Goal: Task Accomplishment & Management: Complete application form

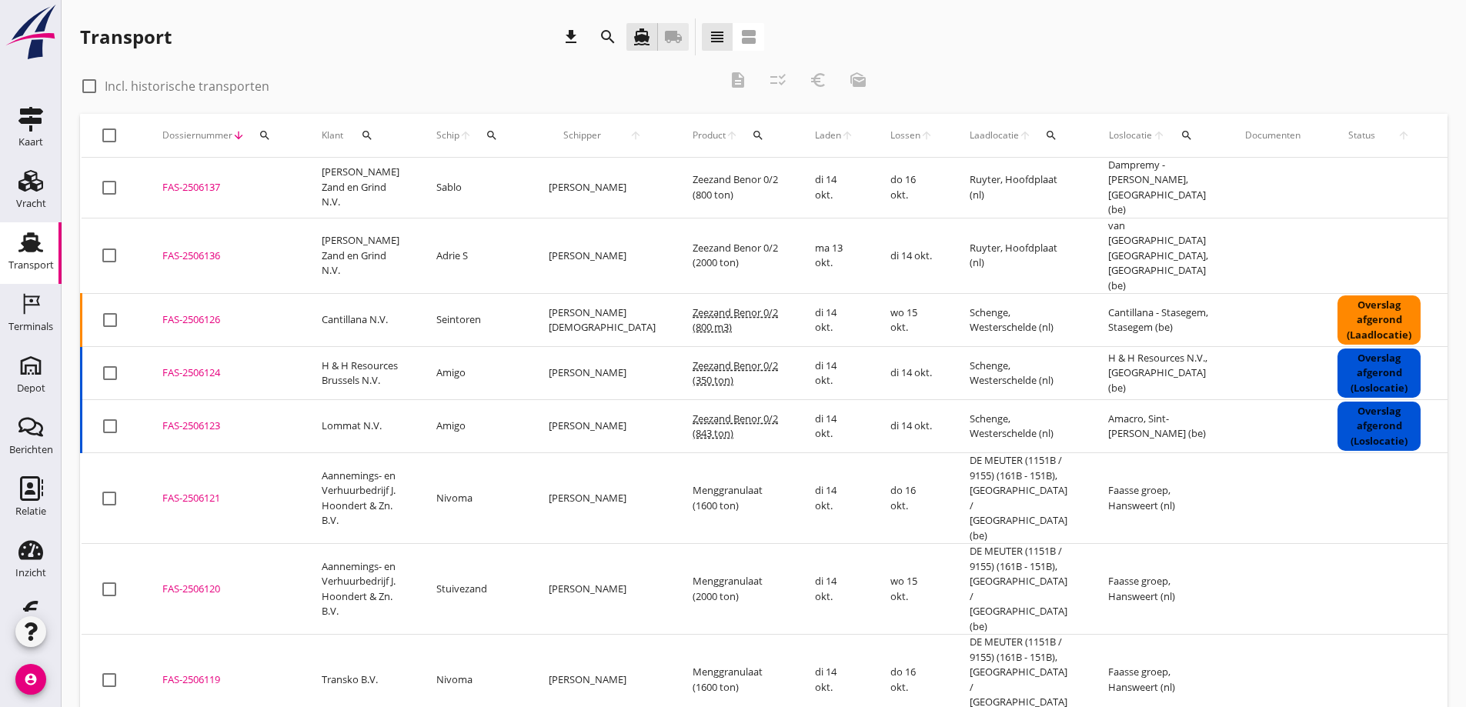
click at [674, 35] on icon "local_shipping" at bounding box center [673, 37] width 18 height 18
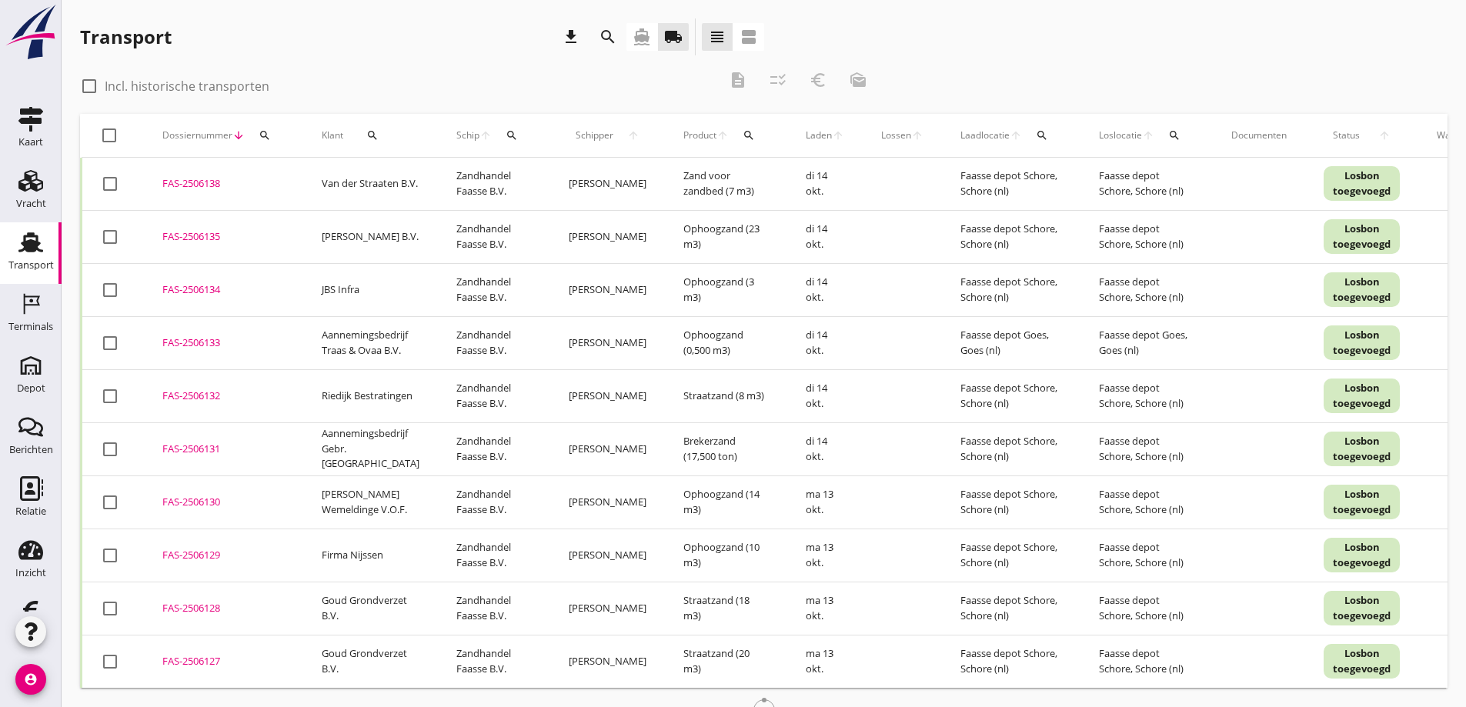
click at [369, 133] on icon "search" at bounding box center [372, 135] width 12 height 12
click at [419, 178] on input "Zoeken op opdrachtgever..." at bounding box center [436, 180] width 160 height 25
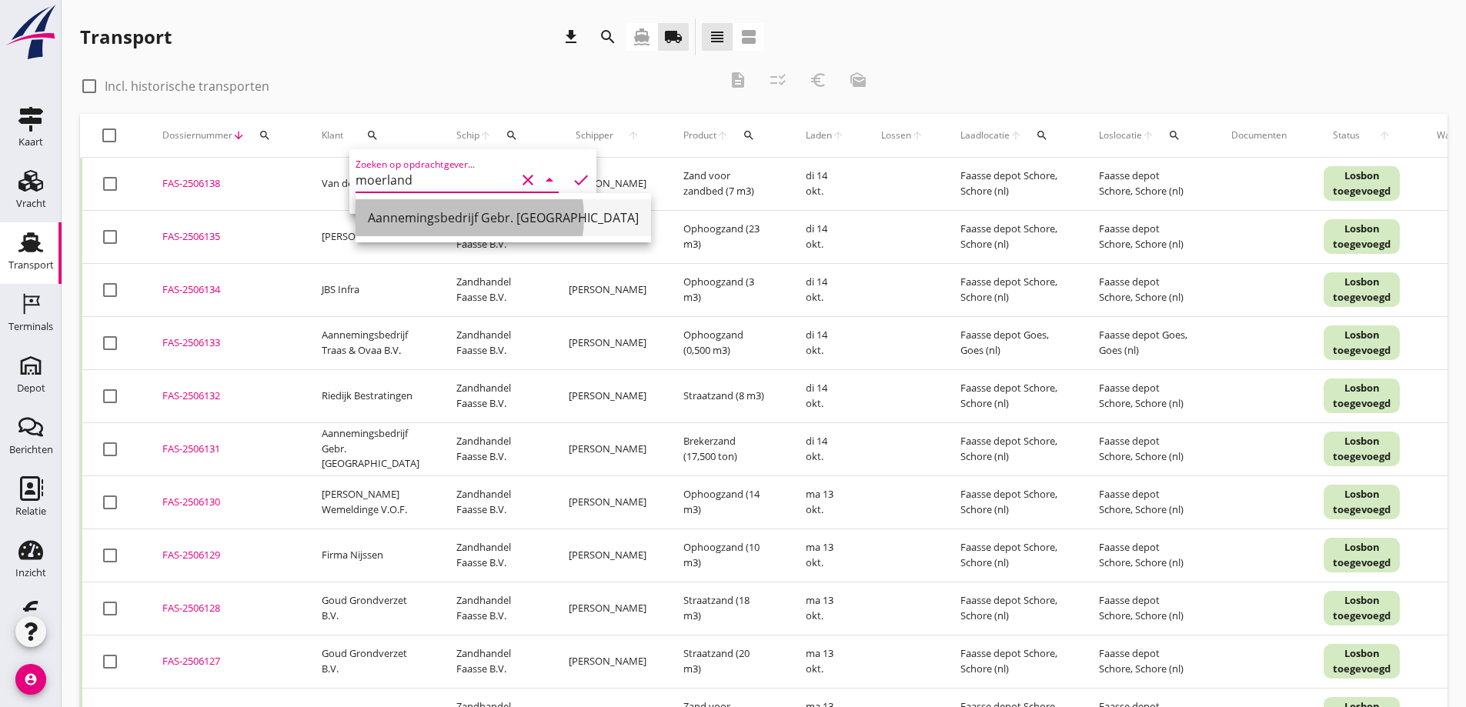
click at [532, 215] on div "Aannemingsbedrijf Gebr. [GEOGRAPHIC_DATA]" at bounding box center [503, 218] width 271 height 18
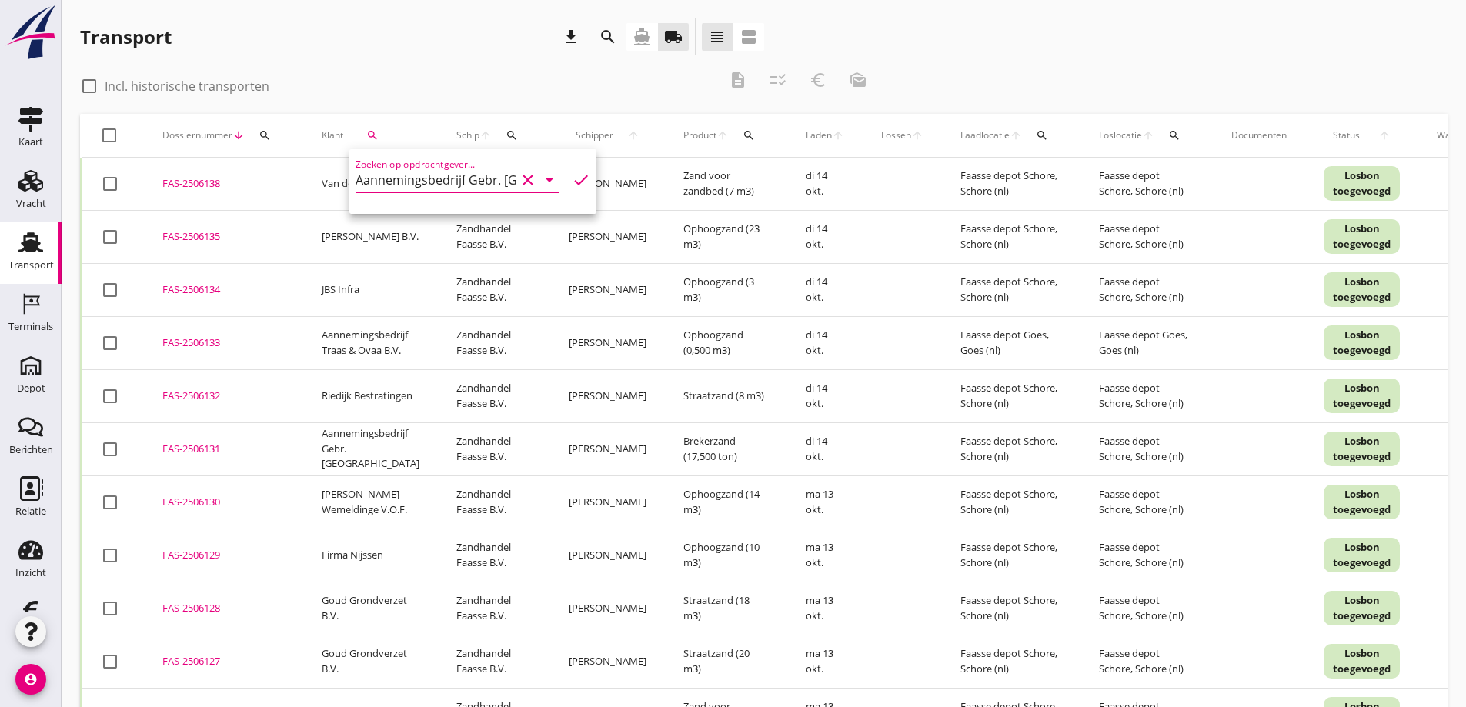
type input "Aannemingsbedrijf Gebr. [GEOGRAPHIC_DATA]"
click at [572, 175] on icon "check" at bounding box center [581, 180] width 18 height 18
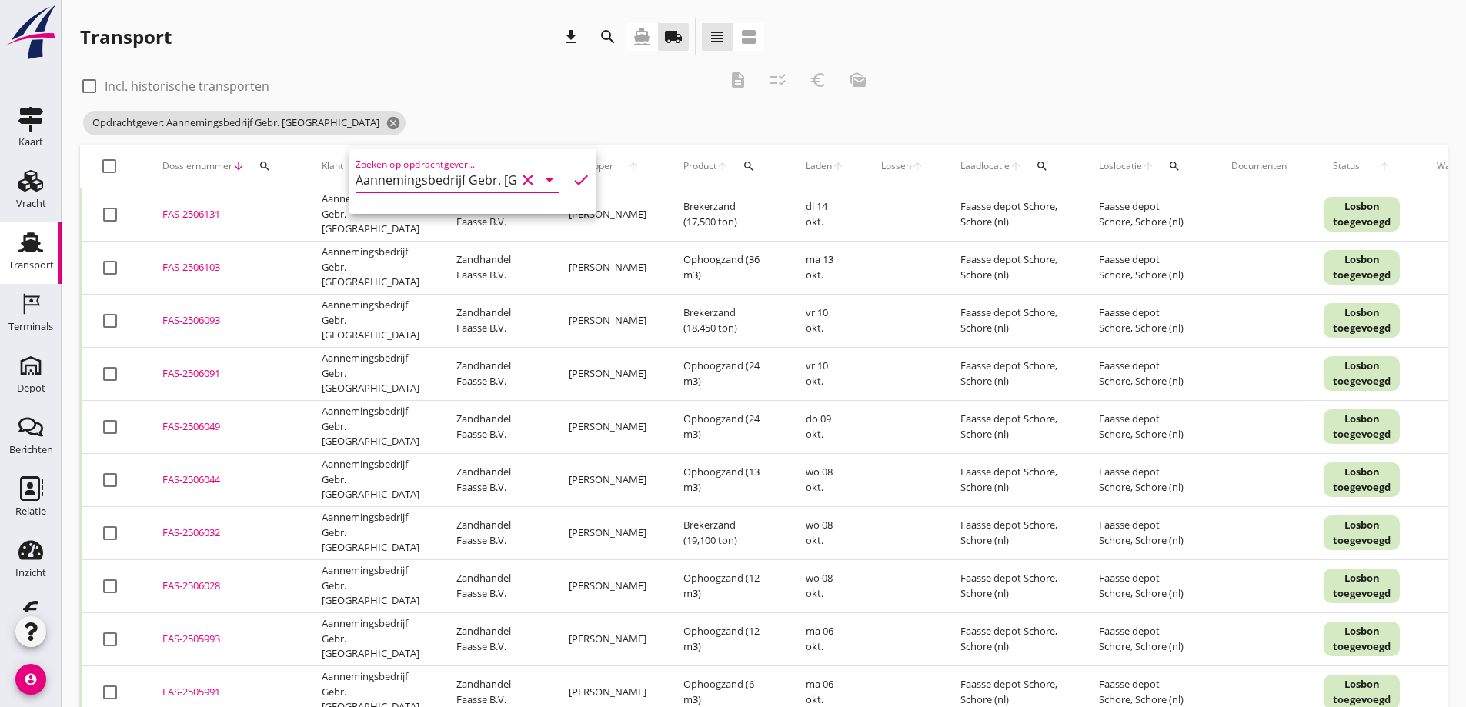
click at [553, 107] on div "check_box_outline_blank Incl. historische transporten description checklist_rtl…" at bounding box center [479, 85] width 798 height 46
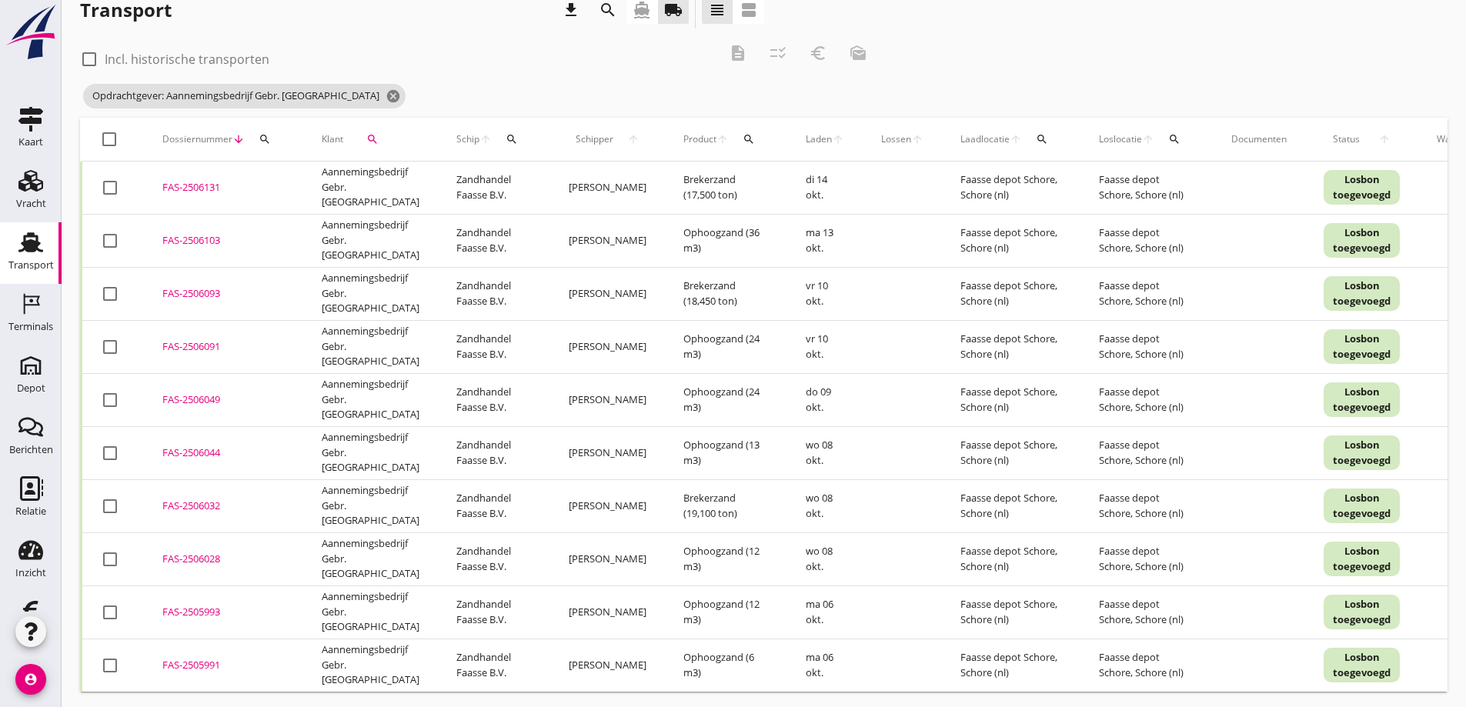
scroll to position [42, 0]
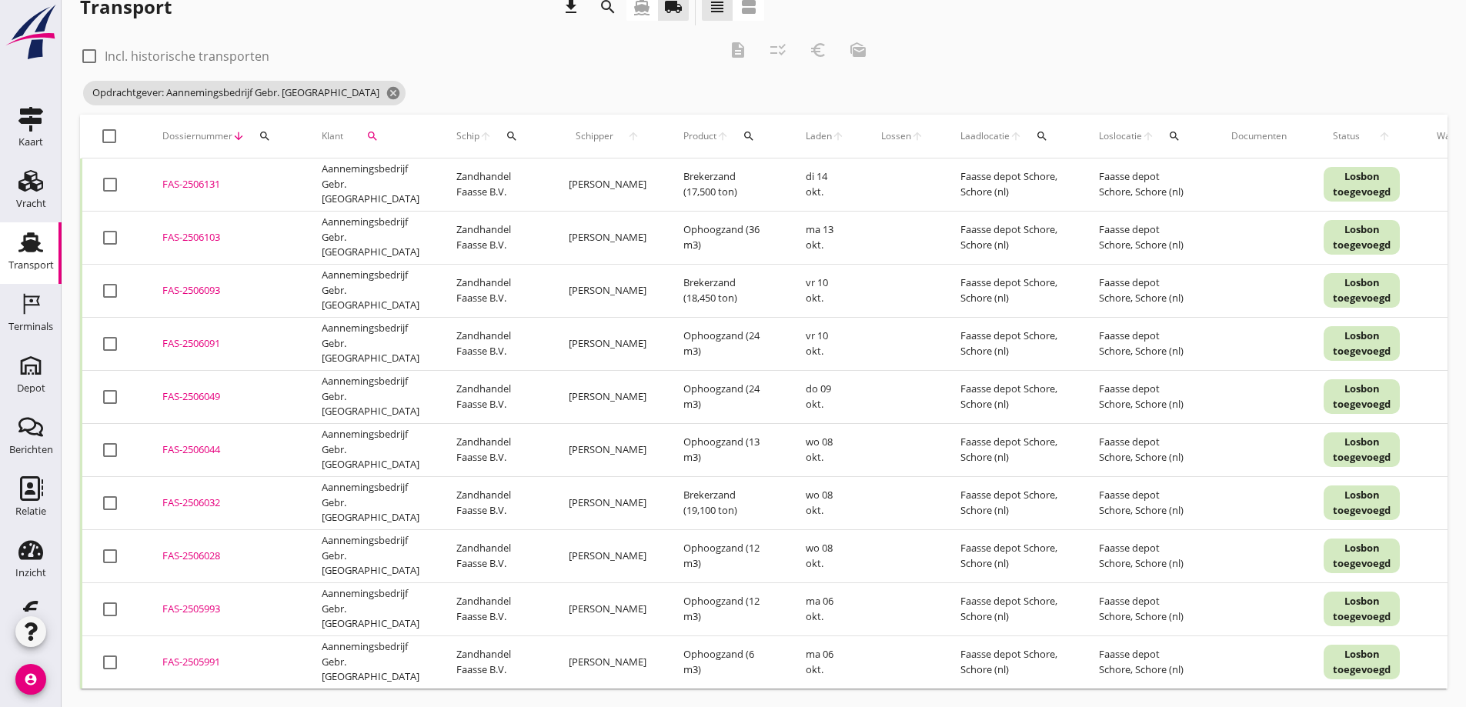
click at [112, 656] on div at bounding box center [110, 662] width 26 height 26
checkbox input "true"
click at [113, 596] on div at bounding box center [110, 609] width 26 height 26
checkbox input "true"
click at [110, 550] on div at bounding box center [110, 556] width 26 height 26
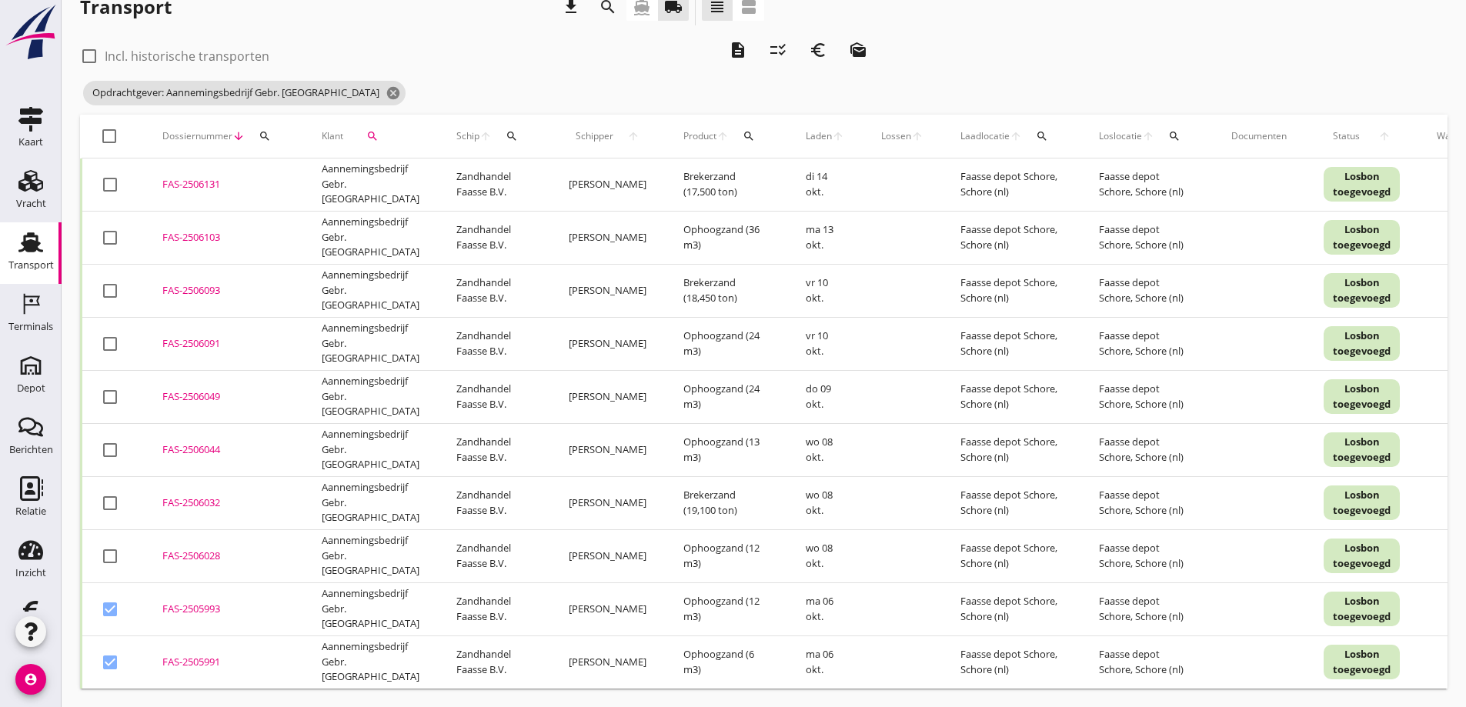
checkbox input "true"
click at [109, 490] on div at bounding box center [110, 503] width 26 height 26
checkbox input "true"
click at [107, 439] on div at bounding box center [110, 450] width 26 height 26
checkbox input "true"
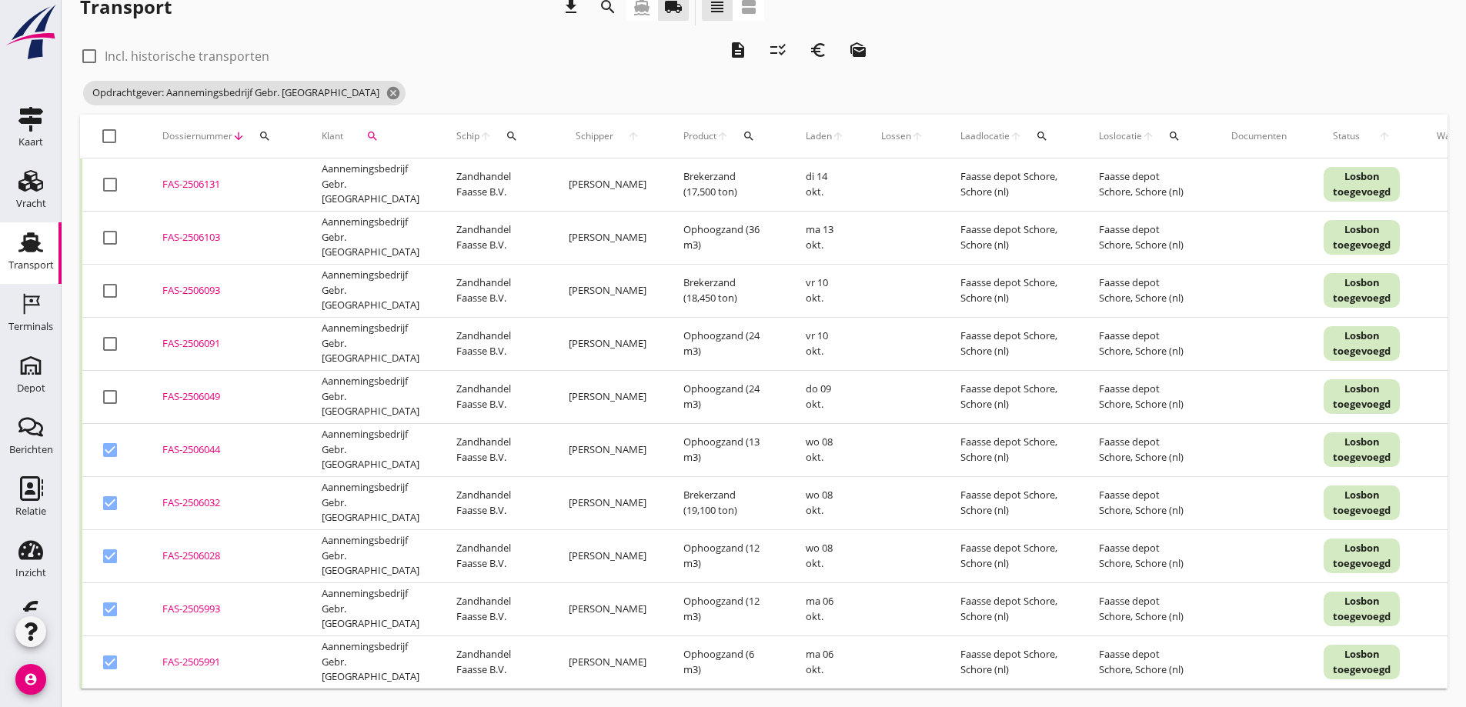
click at [109, 384] on div at bounding box center [110, 397] width 26 height 26
checkbox input "true"
click at [112, 334] on div at bounding box center [110, 344] width 26 height 26
checkbox input "true"
click at [109, 280] on div at bounding box center [110, 291] width 26 height 26
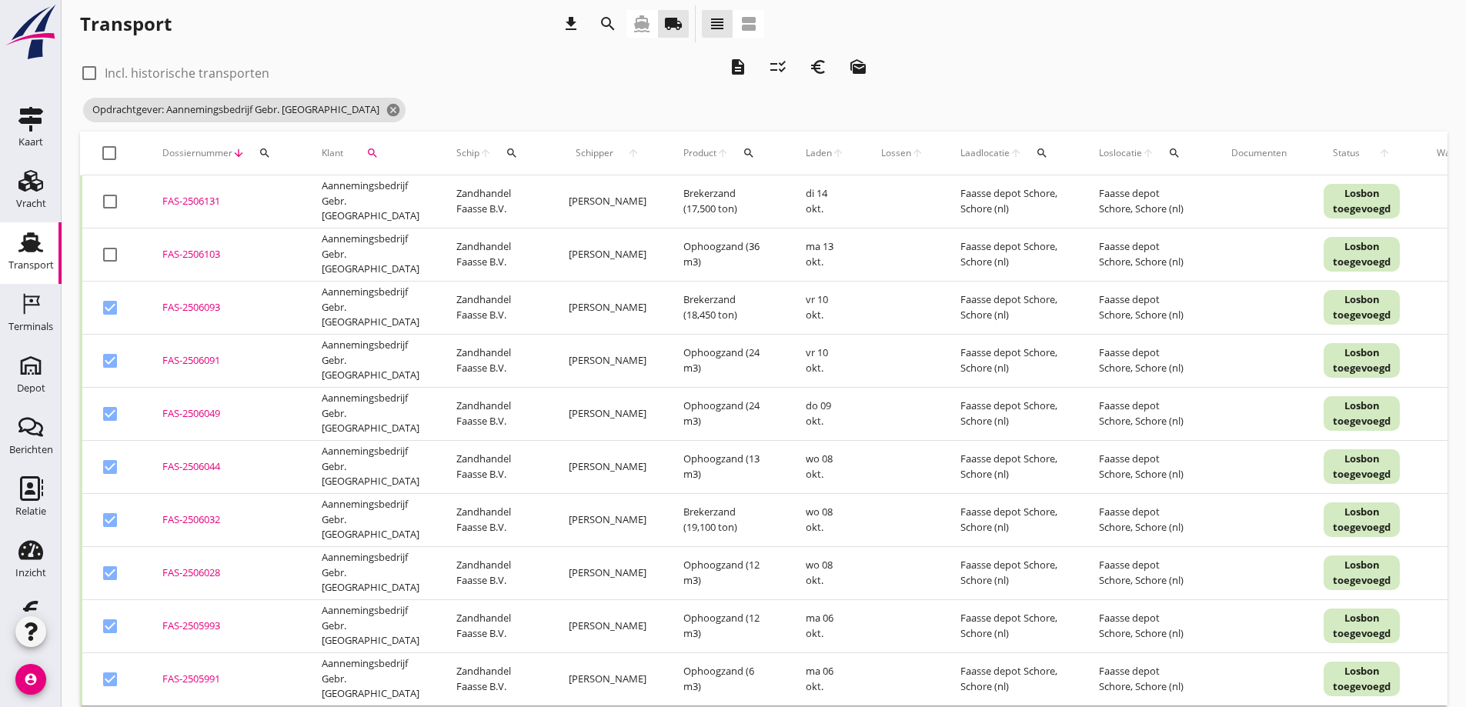
scroll to position [0, 0]
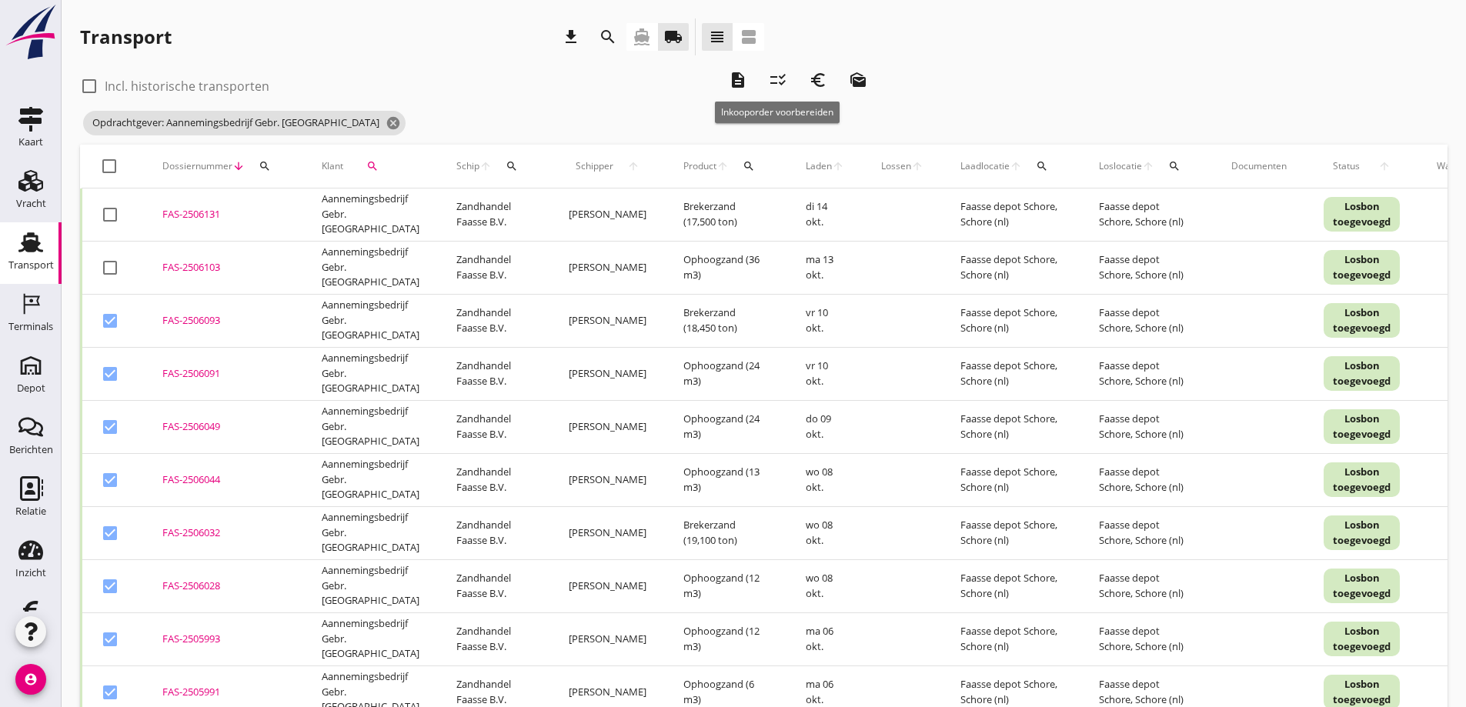
click at [776, 78] on icon "checklist_rtl" at bounding box center [778, 80] width 18 height 18
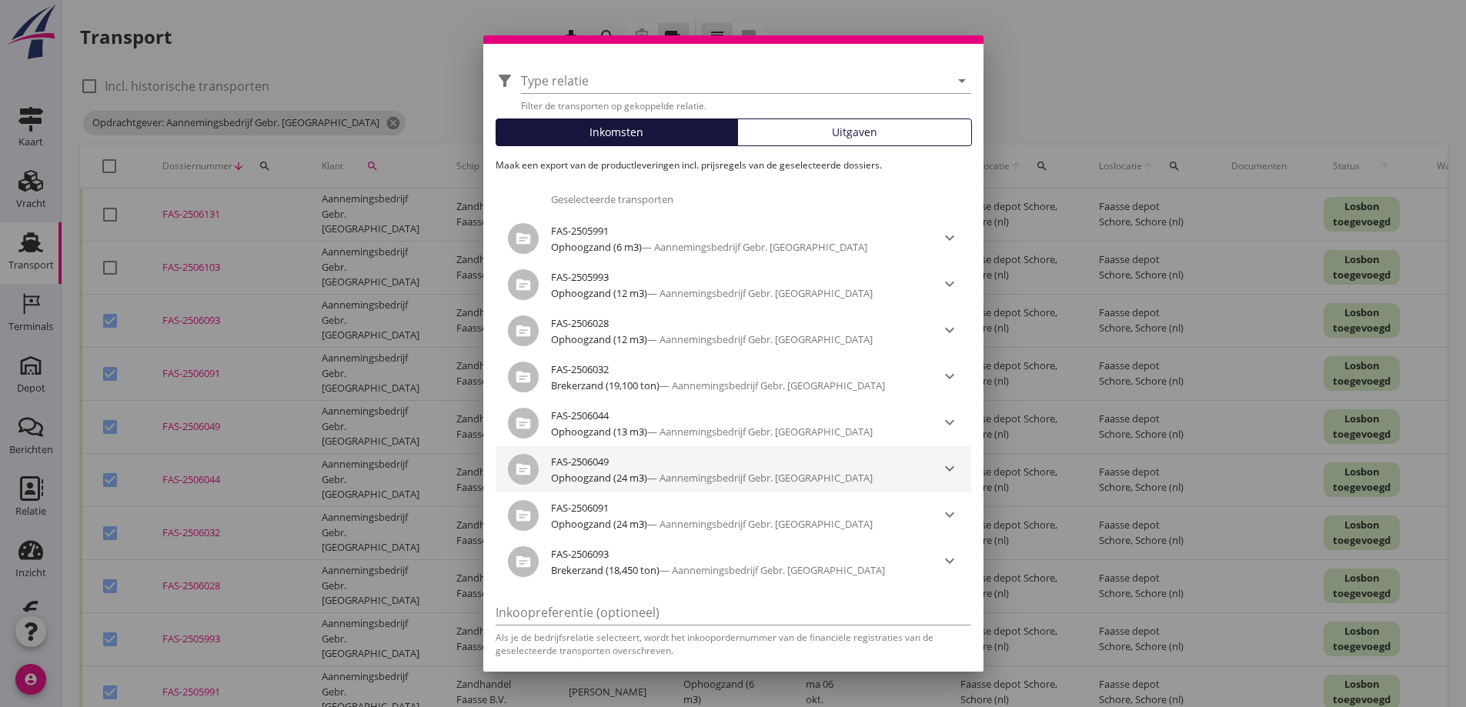
scroll to position [103, 0]
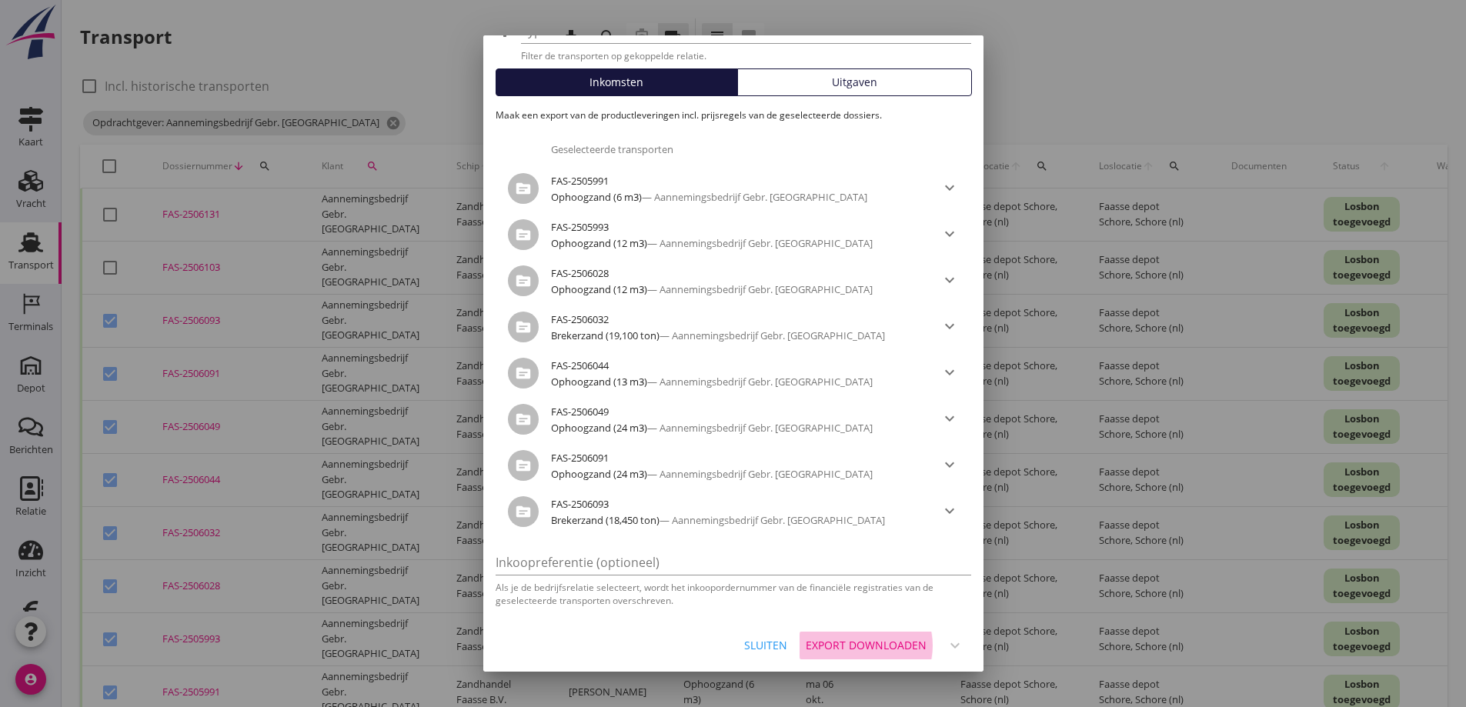
click at [853, 643] on div "Export downloaden" at bounding box center [866, 645] width 121 height 16
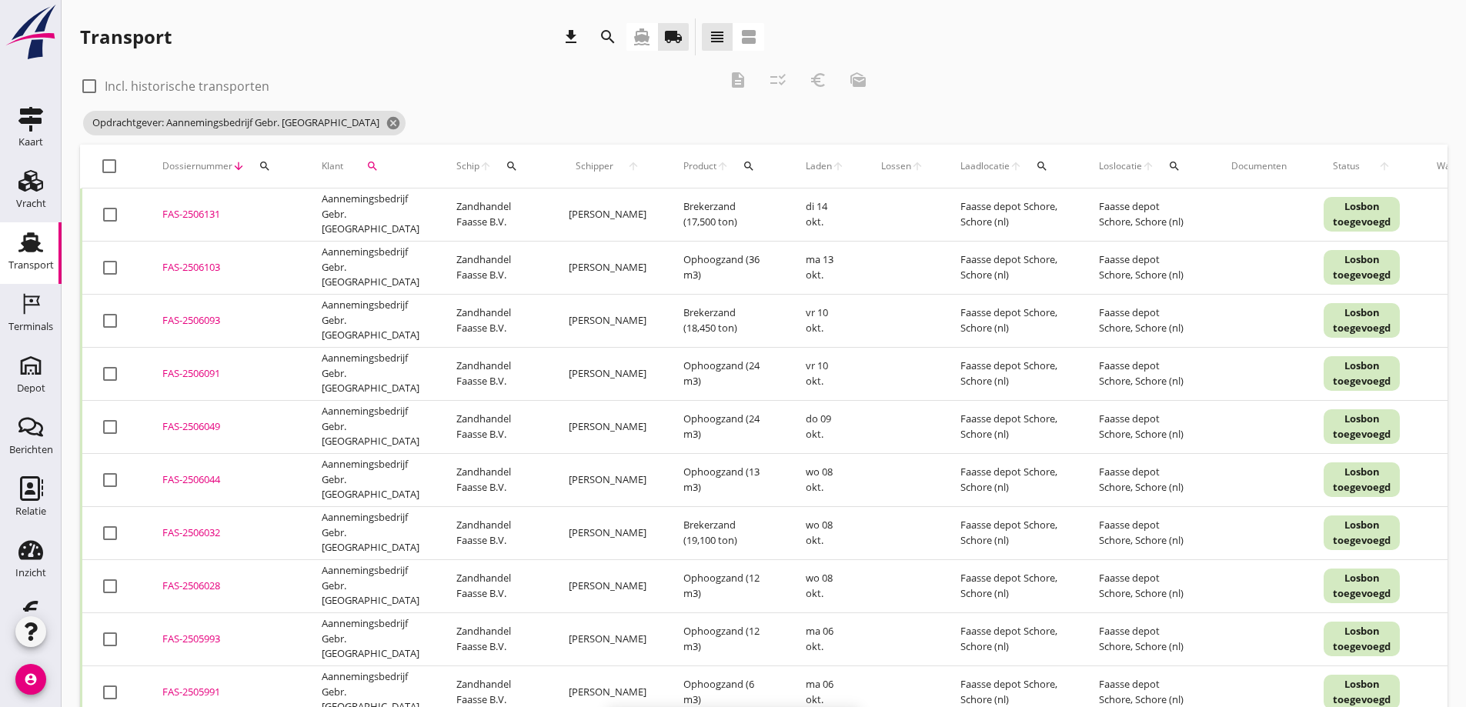
checkbox input "false"
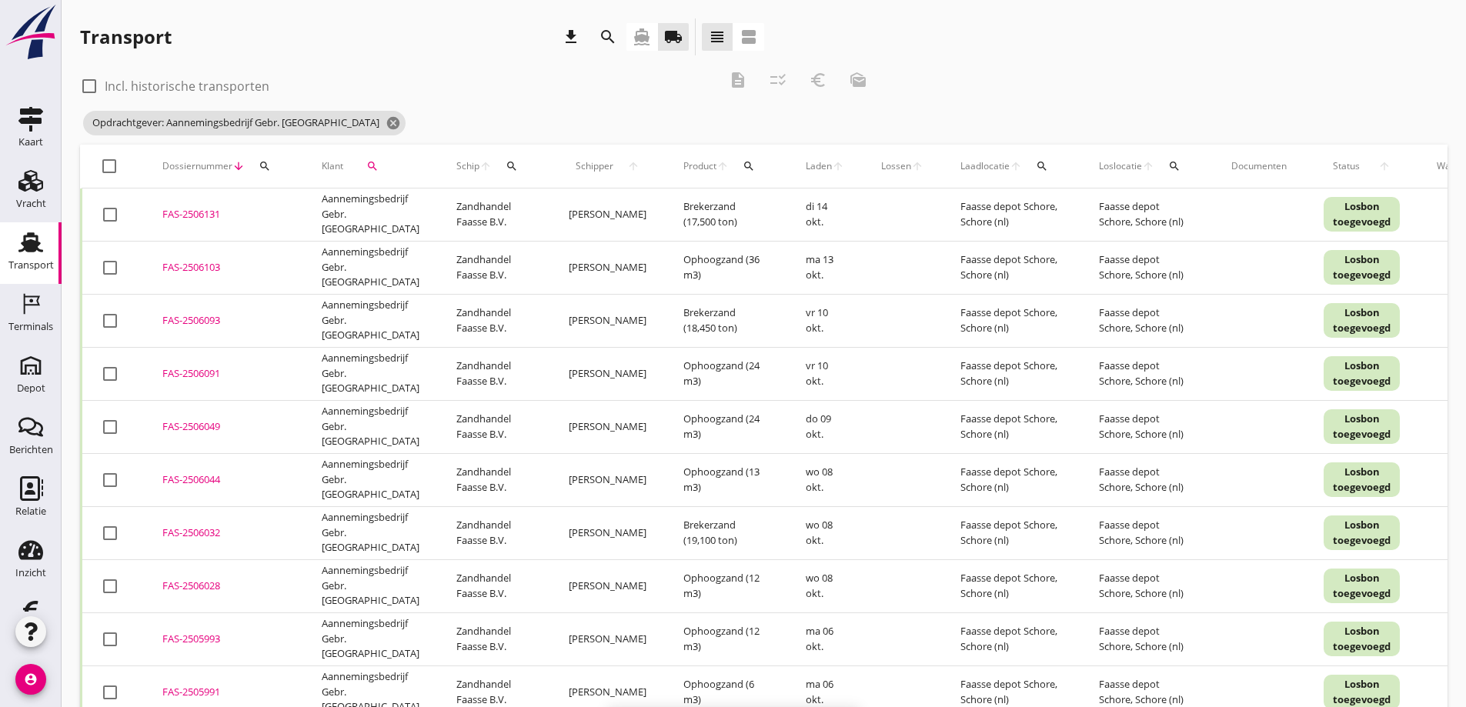
checkbox input "false"
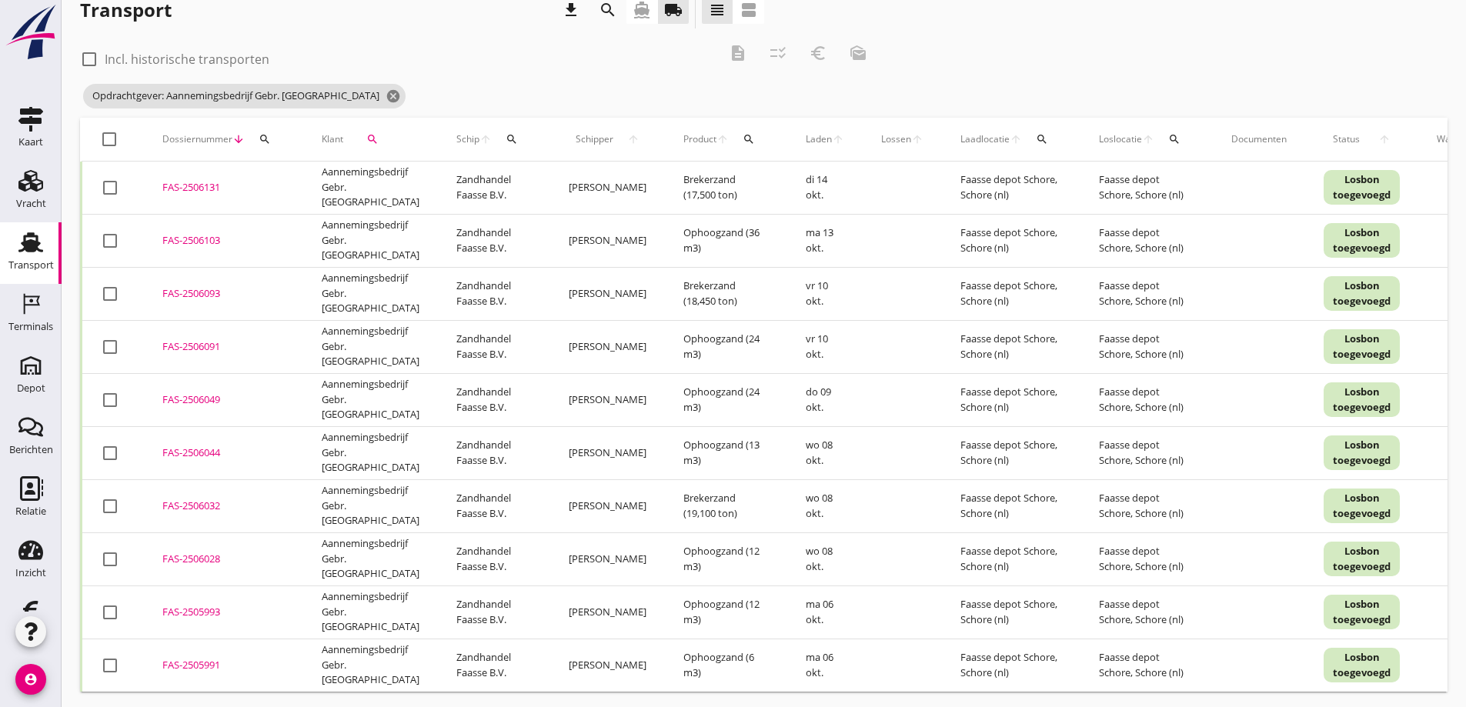
scroll to position [42, 0]
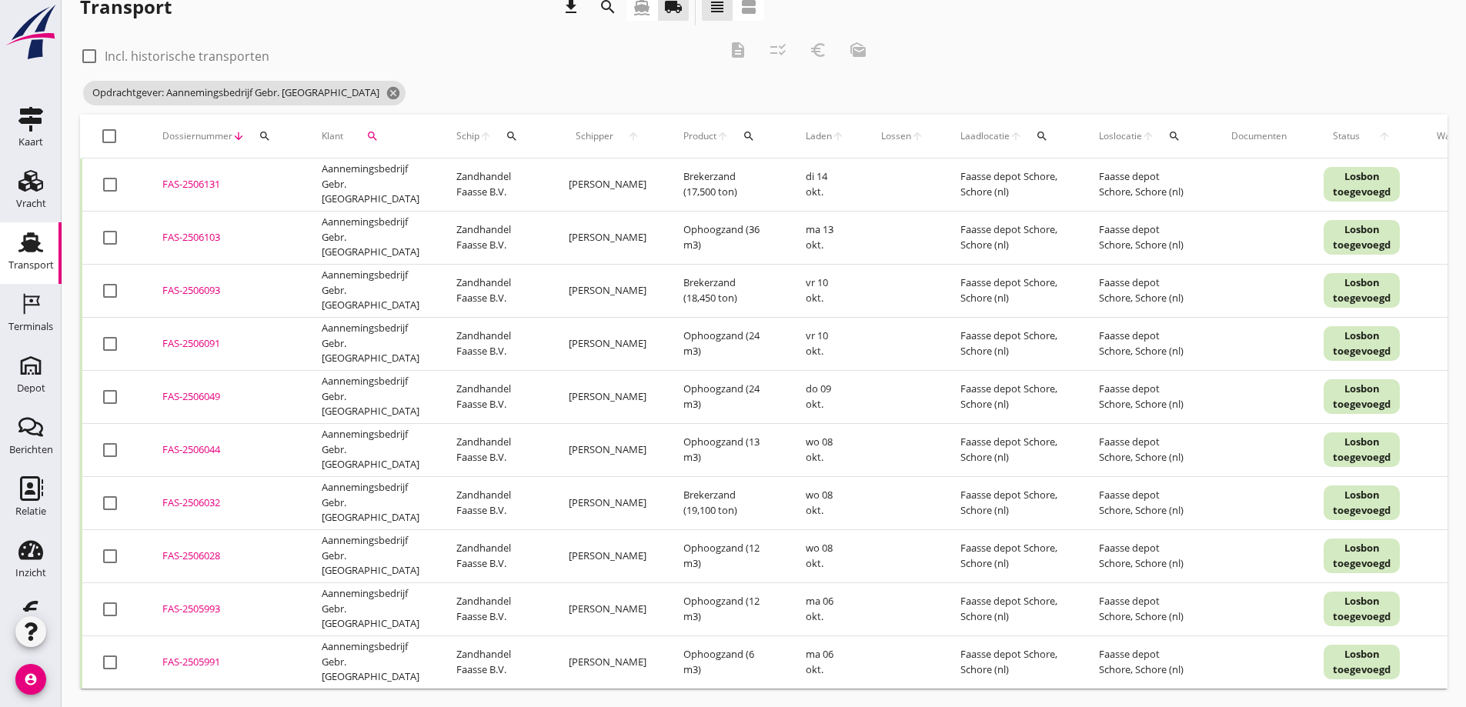
click at [112, 597] on div at bounding box center [110, 609] width 26 height 26
checkbox input "true"
click at [115, 493] on div at bounding box center [110, 503] width 26 height 26
checkbox input "true"
click at [115, 280] on div at bounding box center [110, 291] width 26 height 26
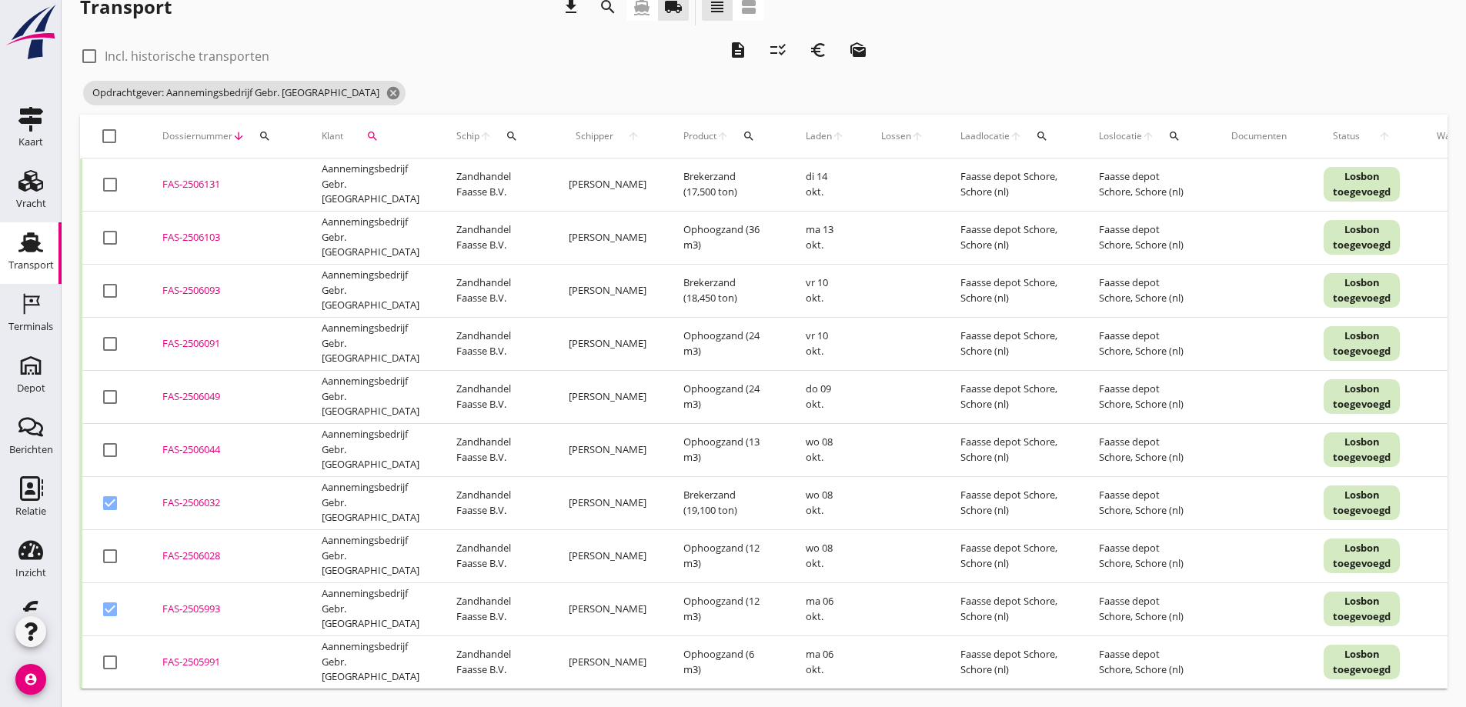
checkbox input "true"
click at [819, 41] on icon "euro_symbol" at bounding box center [818, 50] width 18 height 18
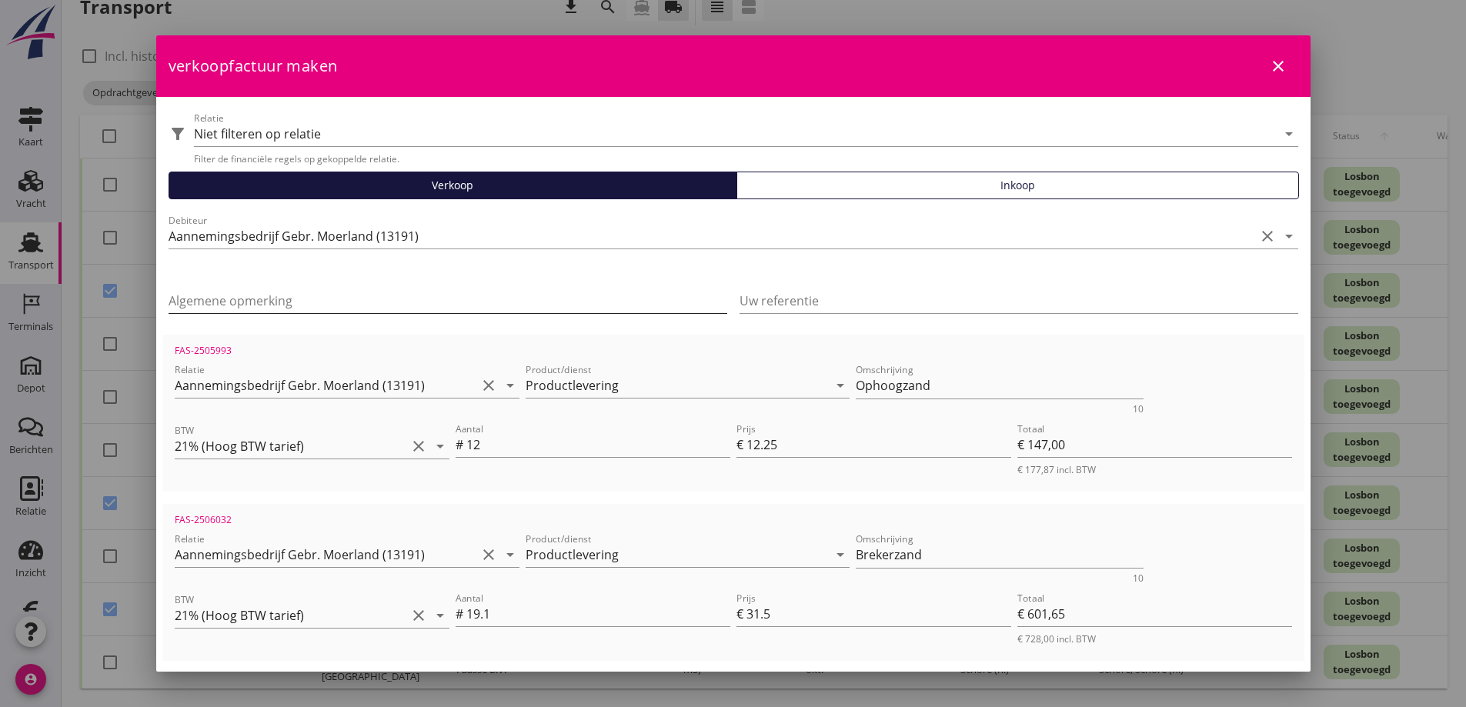
click at [260, 306] on input "Algemene opmerking" at bounding box center [448, 301] width 559 height 25
click at [199, 299] on input "Algemene opmerking" at bounding box center [448, 301] width 559 height 25
paste input "werknummer 25.018"
type input "werknummer 25.018 rioolwerkzaamheden Dijkwelseweg Kapelle"
click at [824, 302] on input "Uw referentie" at bounding box center [1019, 301] width 559 height 25
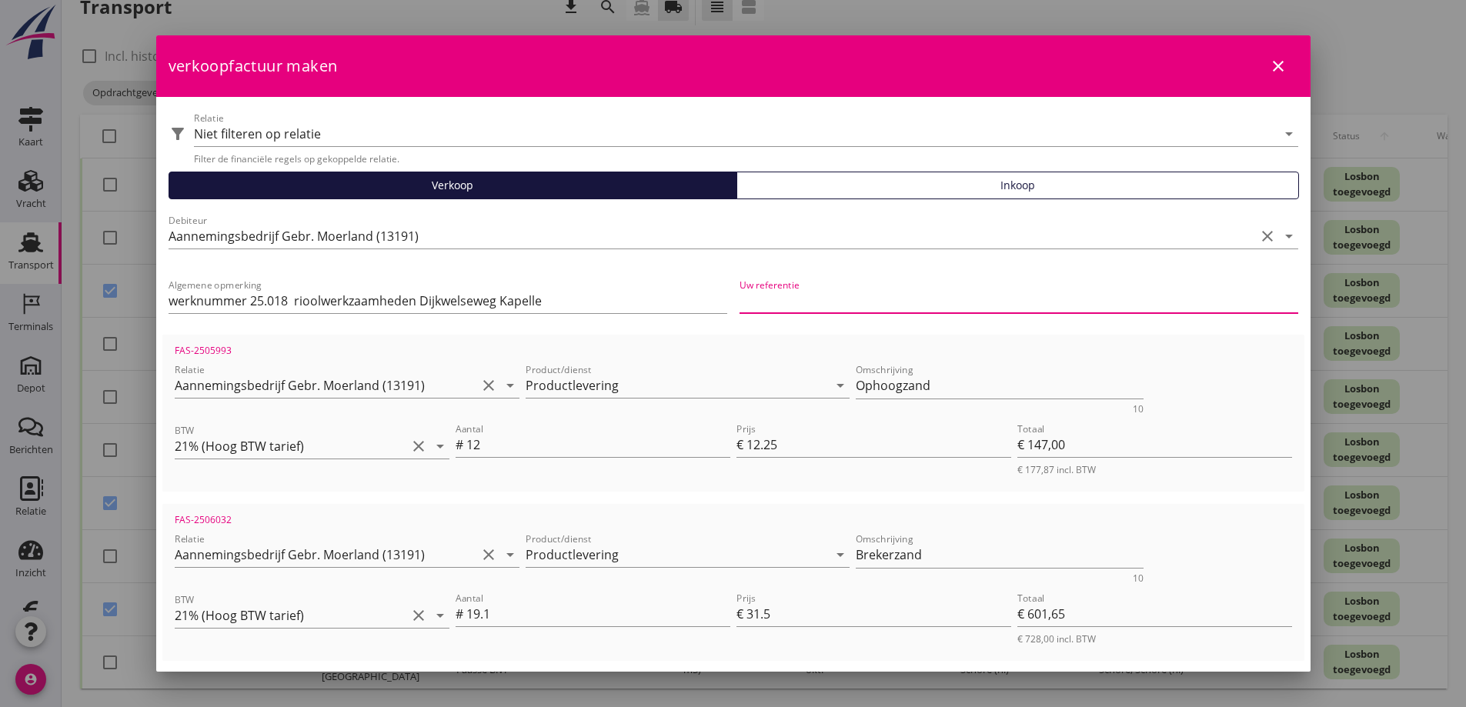
paste input "werknummer 25.018"
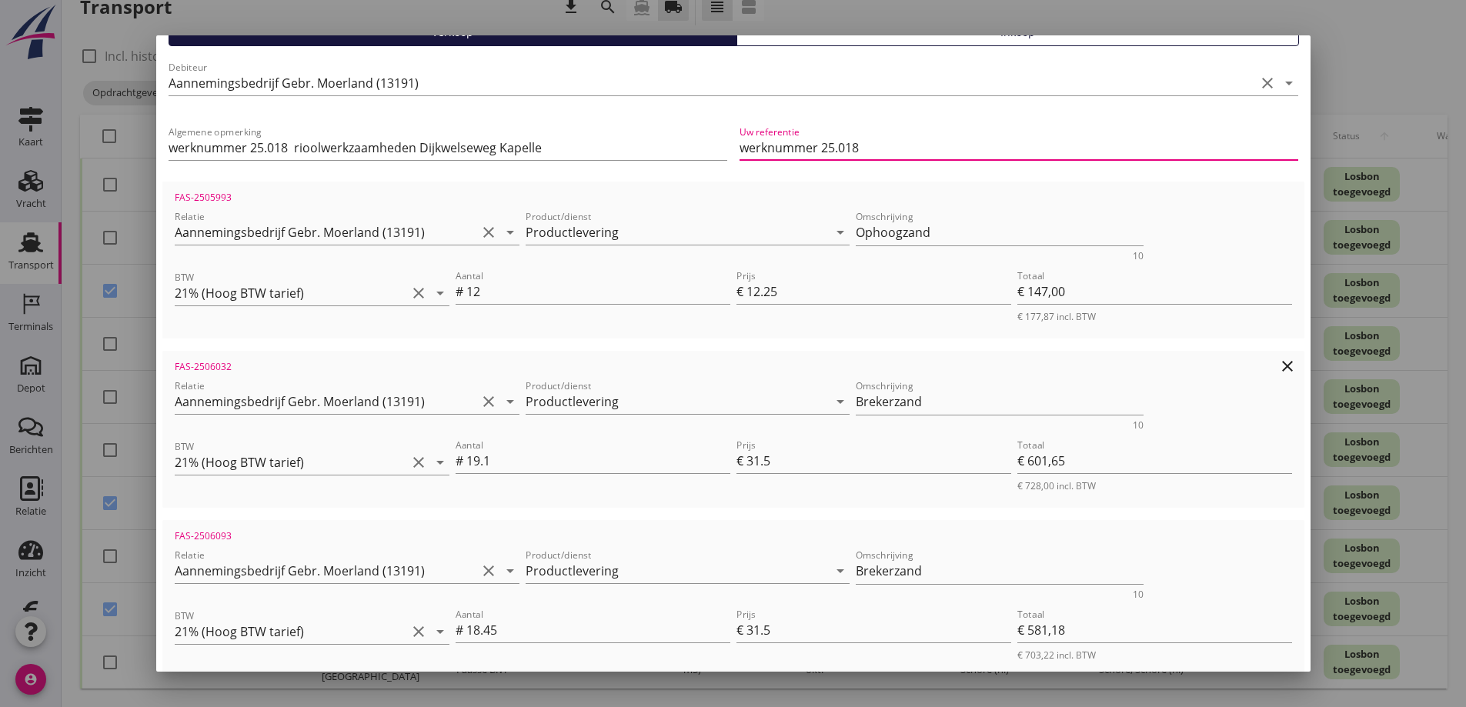
scroll to position [308, 0]
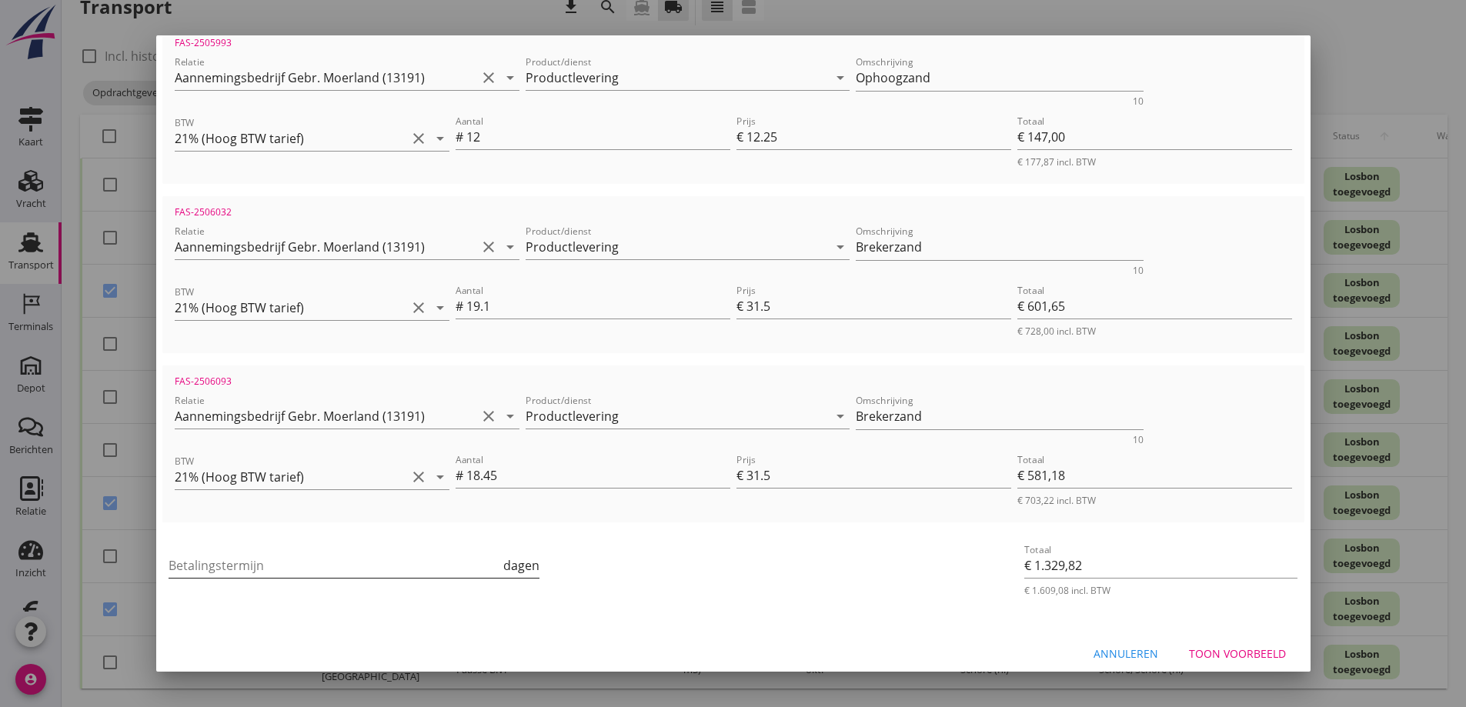
type input "werknummer 25.018"
click at [329, 555] on input "Betalingstermijn" at bounding box center [335, 565] width 332 height 25
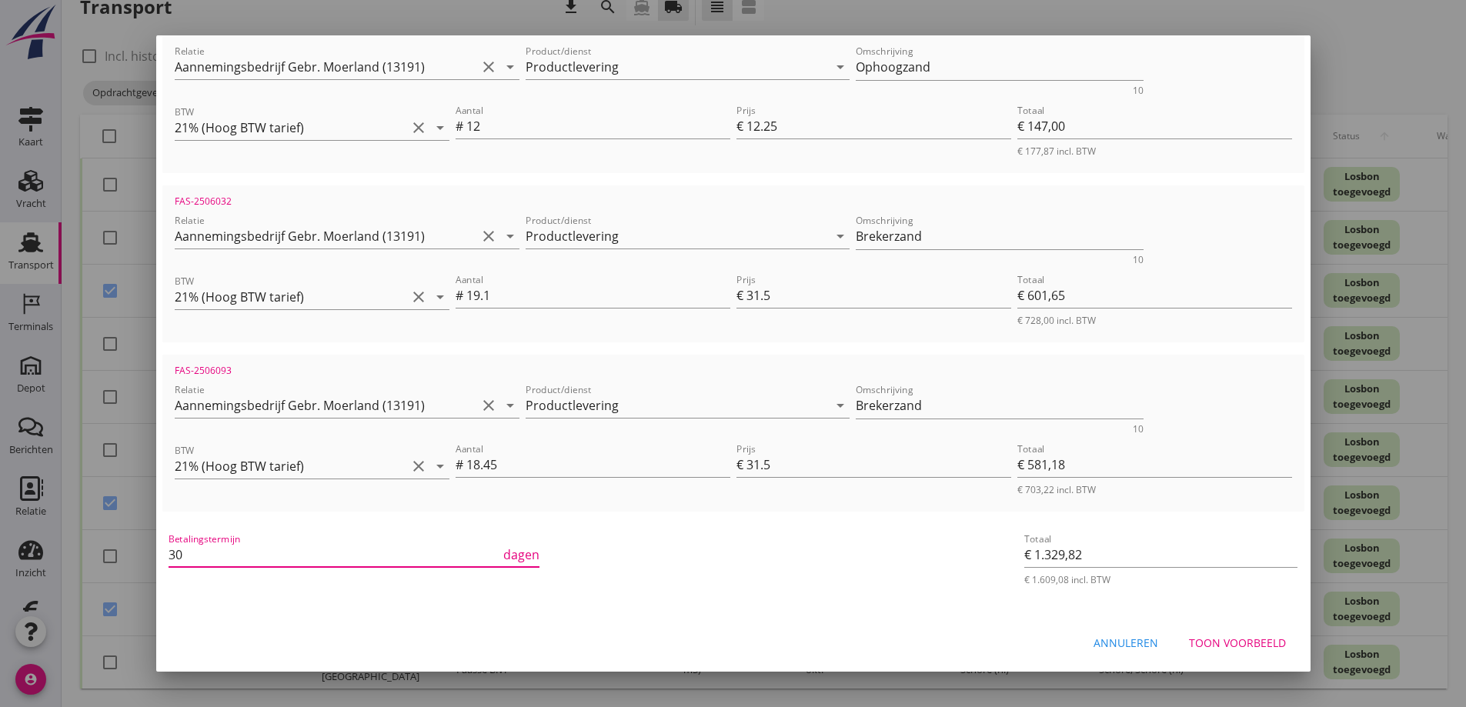
scroll to position [319, 0]
type input "30"
click at [1225, 639] on div "Toon voorbeeld" at bounding box center [1237, 642] width 97 height 16
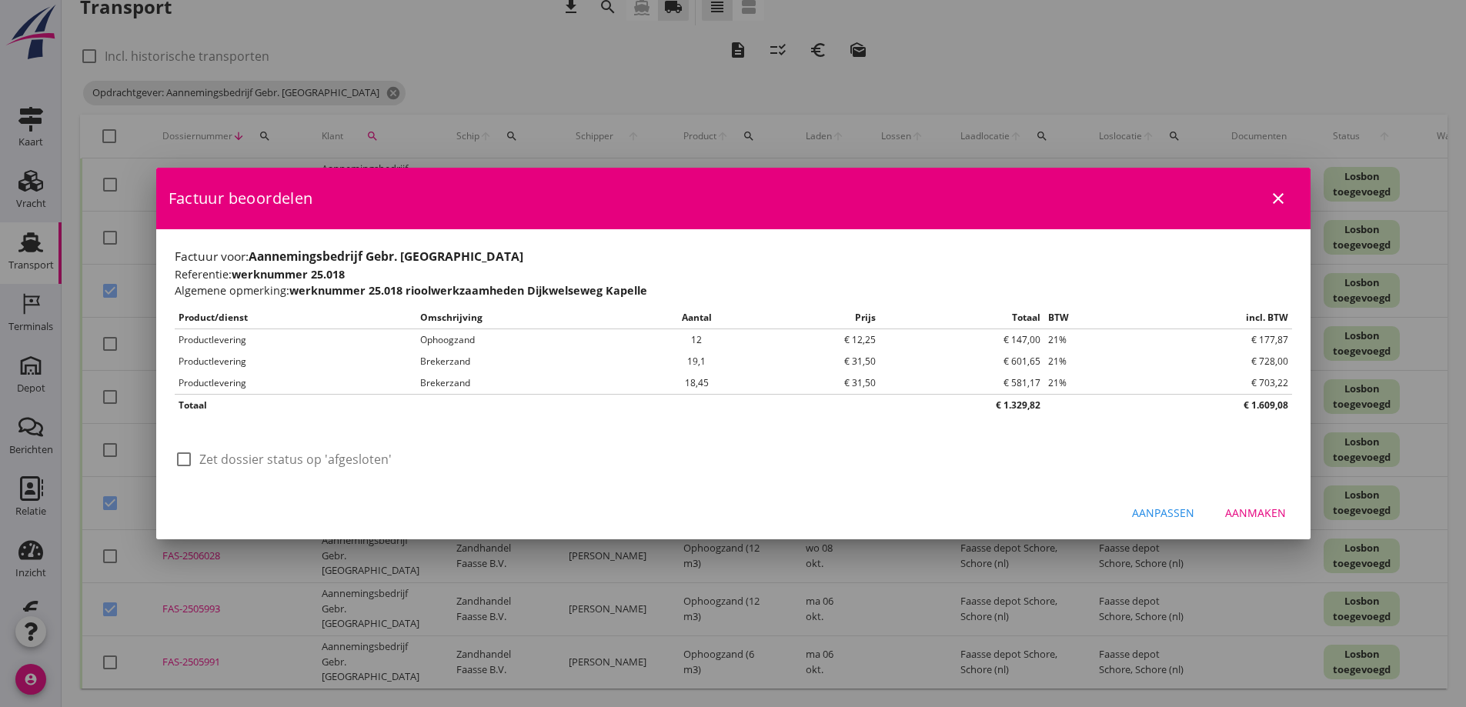
scroll to position [0, 0]
click at [187, 459] on div at bounding box center [184, 459] width 26 height 26
checkbox input "true"
click at [1249, 509] on div "Aanmaken" at bounding box center [1255, 513] width 61 height 16
checkbox input "false"
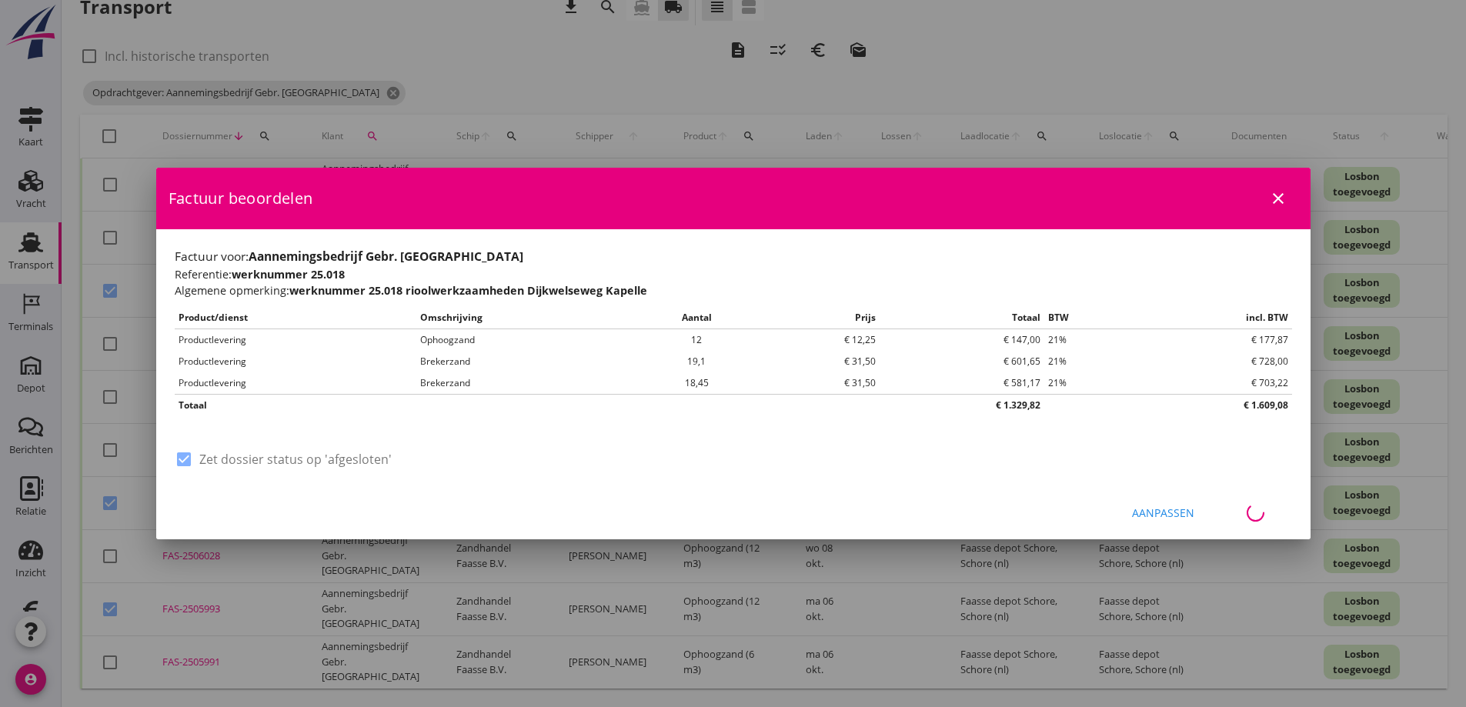
checkbox input "false"
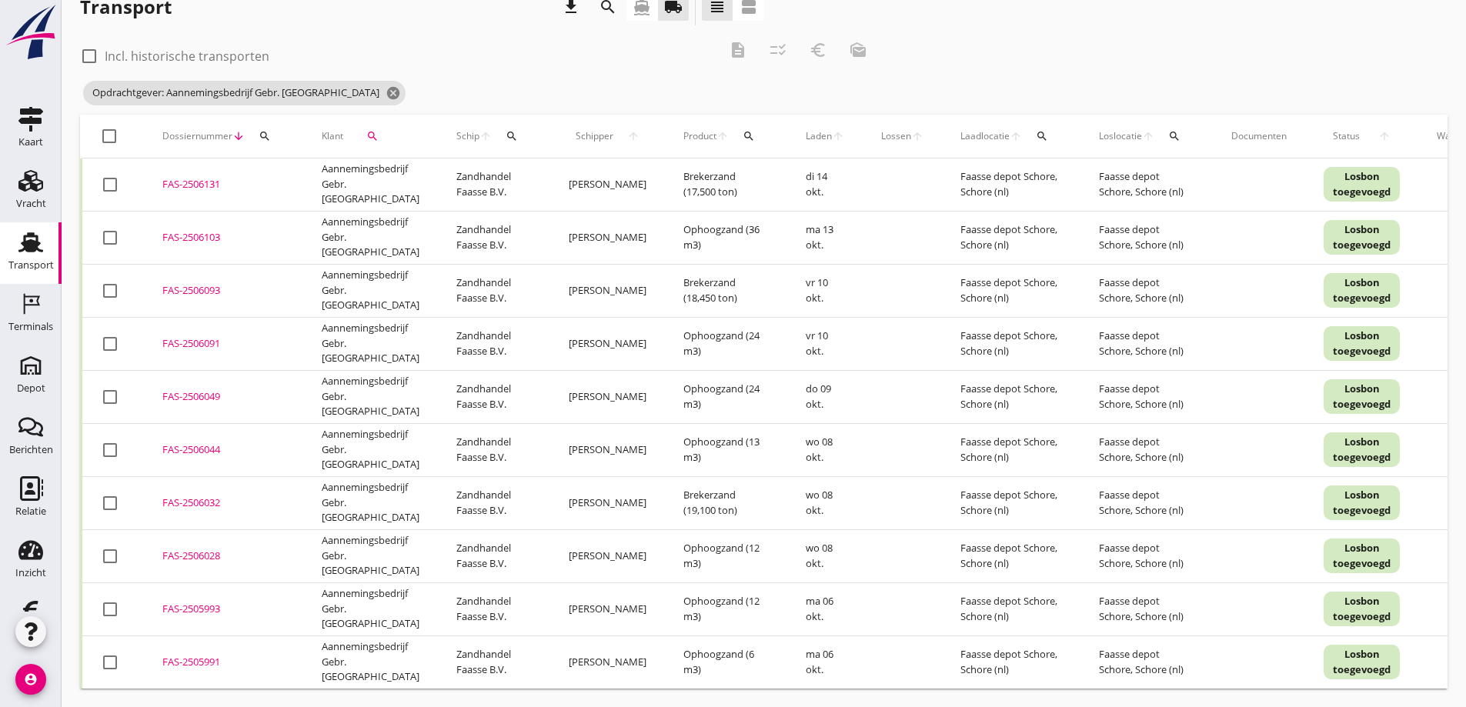
click at [112, 653] on div at bounding box center [110, 662] width 26 height 26
checkbox input "true"
click at [112, 545] on div at bounding box center [110, 556] width 26 height 26
checkbox input "true"
click at [109, 387] on div at bounding box center [110, 397] width 26 height 26
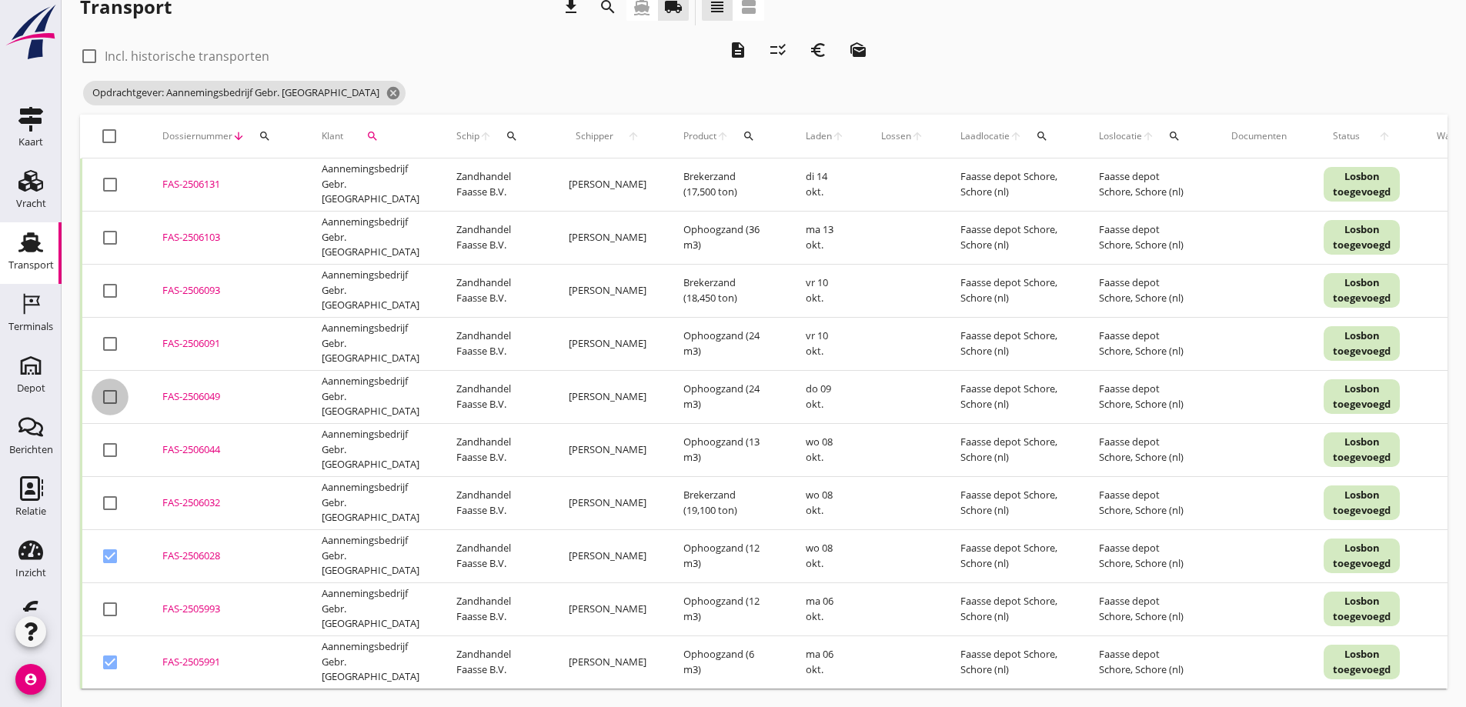
checkbox input "true"
click at [111, 334] on div at bounding box center [110, 344] width 26 height 26
checkbox input "true"
click at [820, 41] on icon "euro_symbol" at bounding box center [818, 50] width 18 height 18
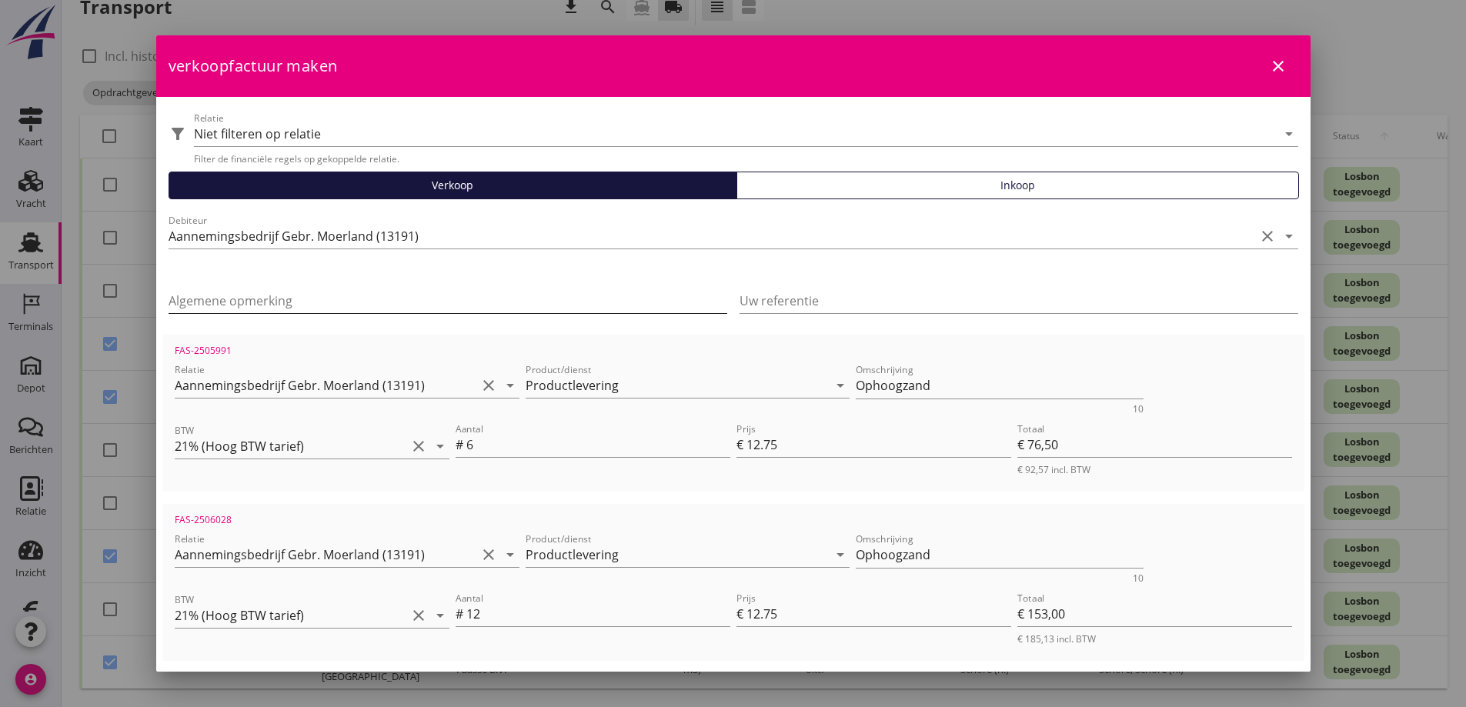
click at [260, 290] on input "Algemene opmerking" at bounding box center [448, 301] width 559 height 25
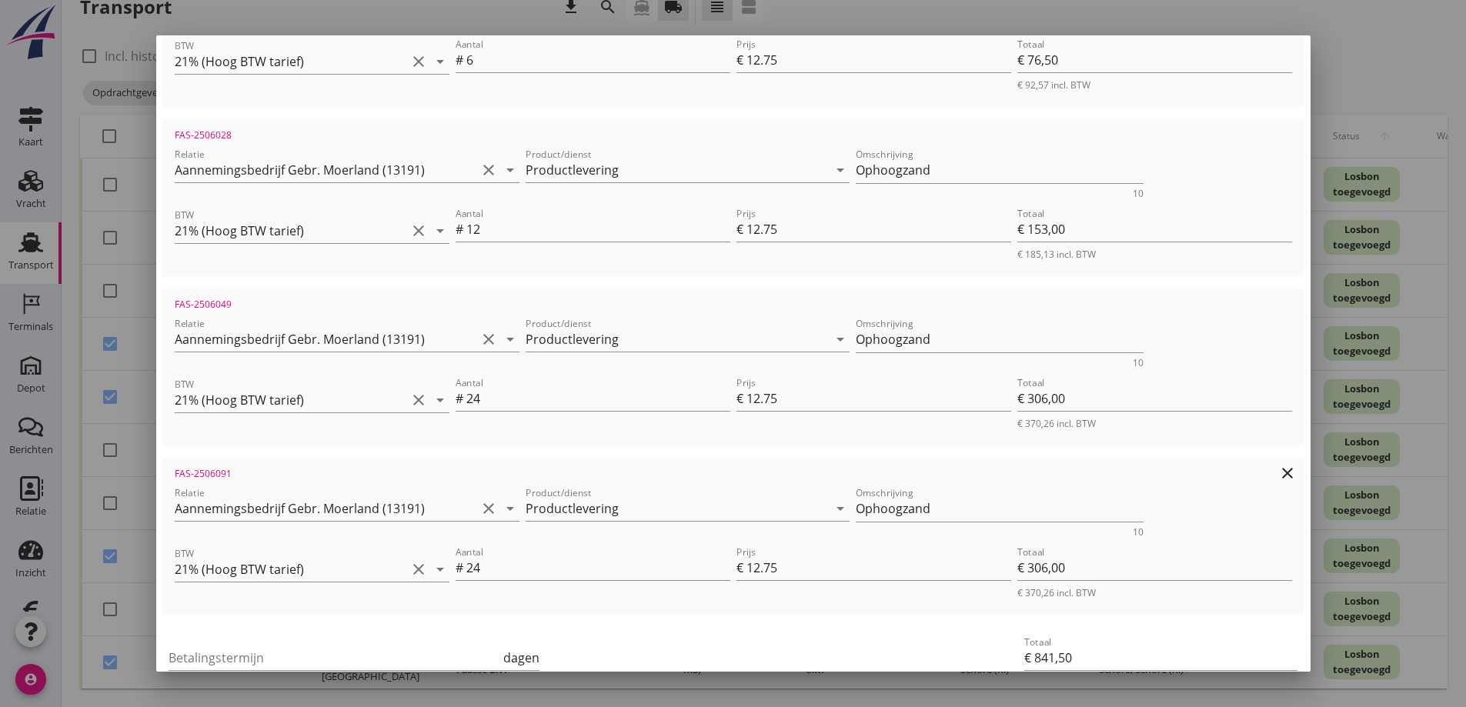
scroll to position [489, 0]
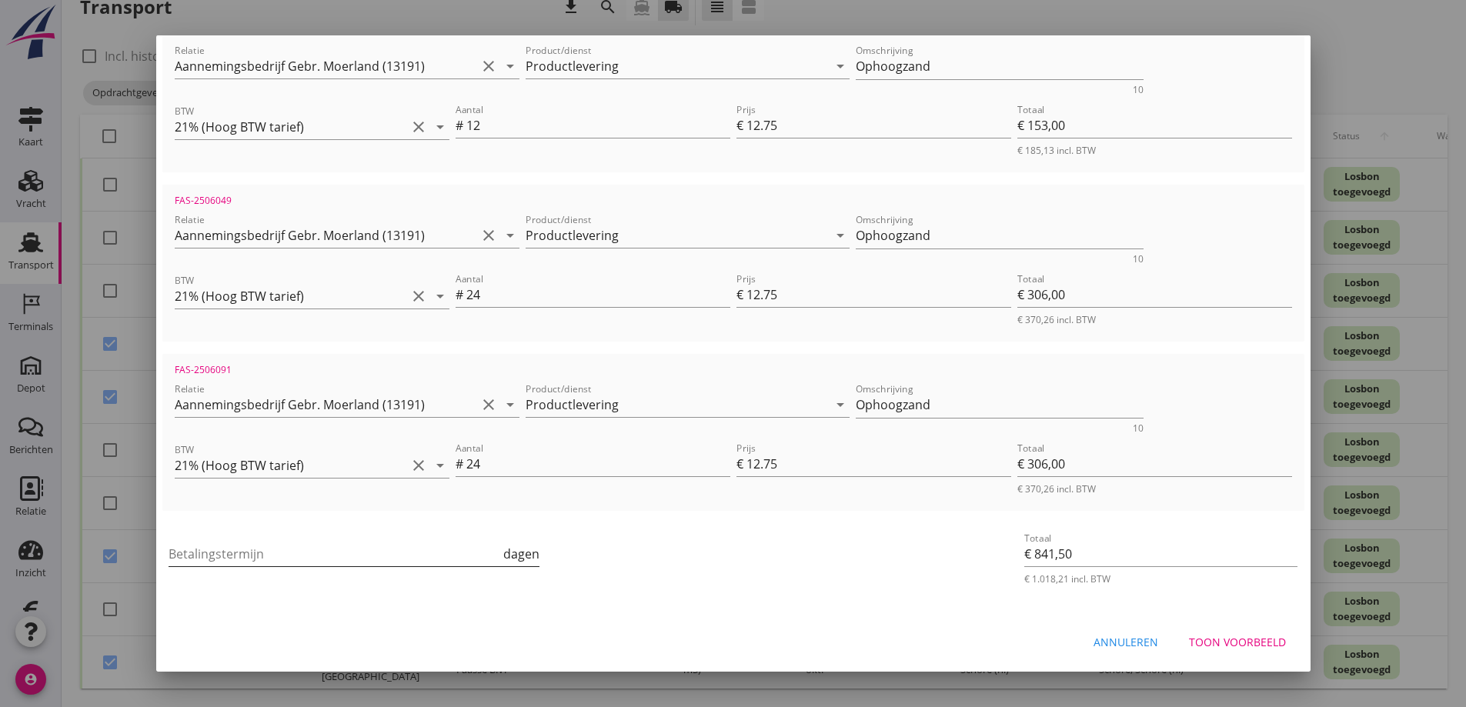
type input "Werk Biezelinge"
click at [295, 543] on input "Betalingstermijn" at bounding box center [335, 554] width 332 height 25
type input "30"
click at [1205, 637] on div "Toon voorbeeld" at bounding box center [1237, 642] width 97 height 16
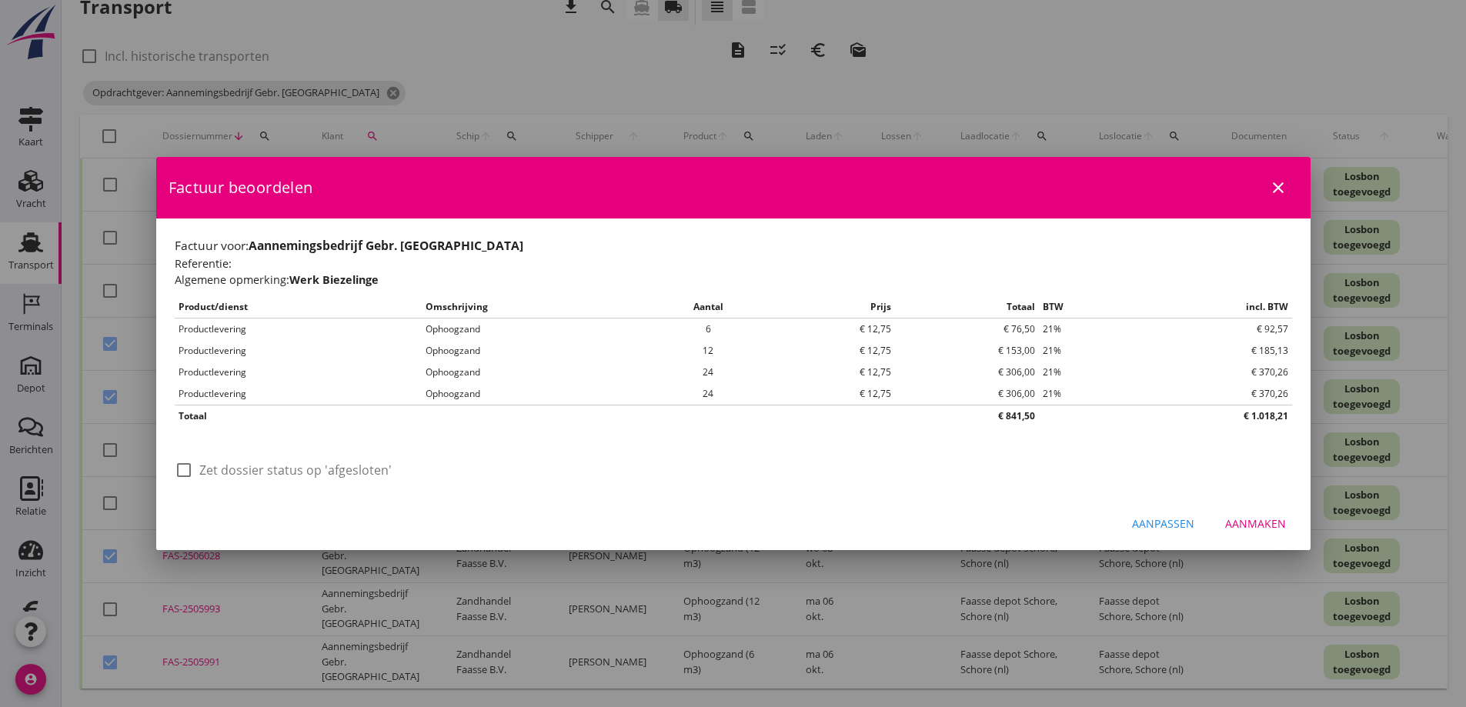
scroll to position [0, 0]
click at [189, 470] on div at bounding box center [184, 470] width 26 height 26
checkbox input "true"
click at [1271, 519] on div "Aanmaken" at bounding box center [1255, 524] width 61 height 16
checkbox input "false"
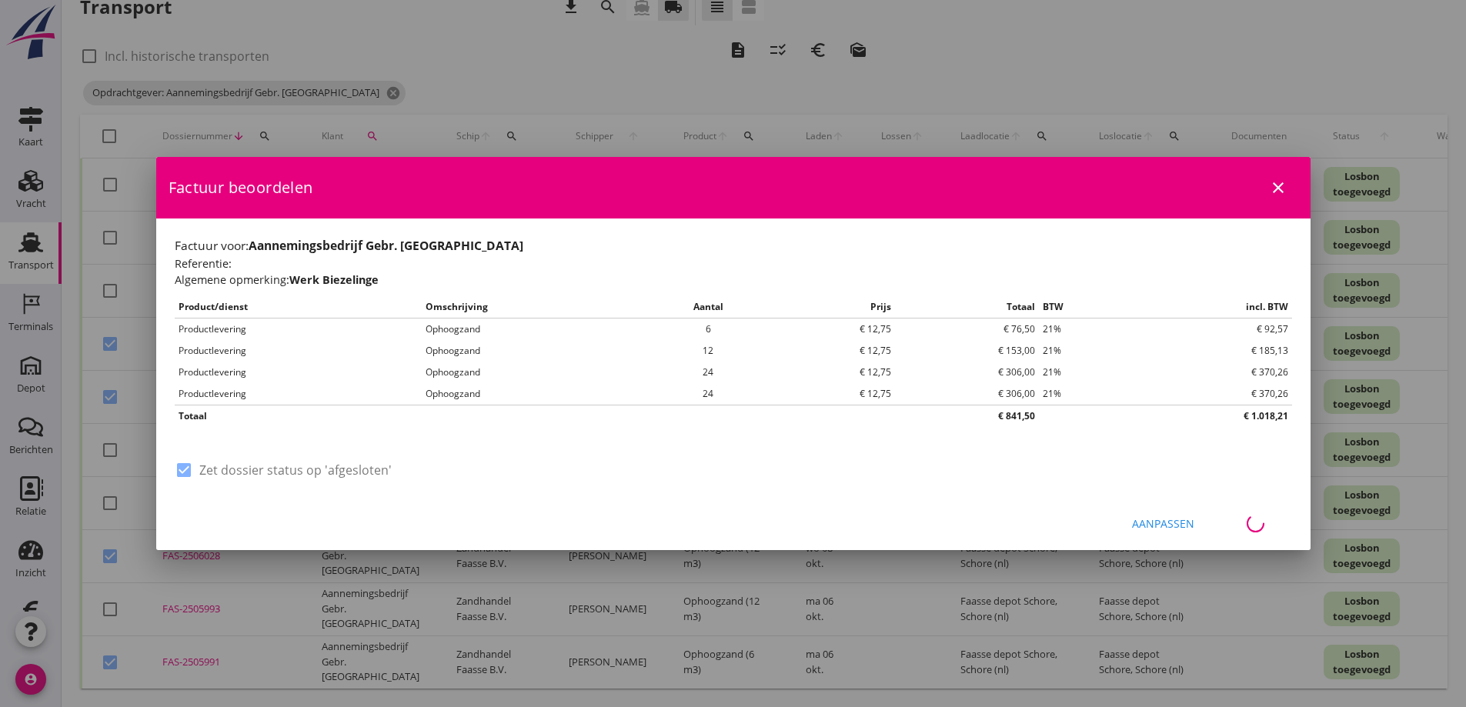
checkbox input "false"
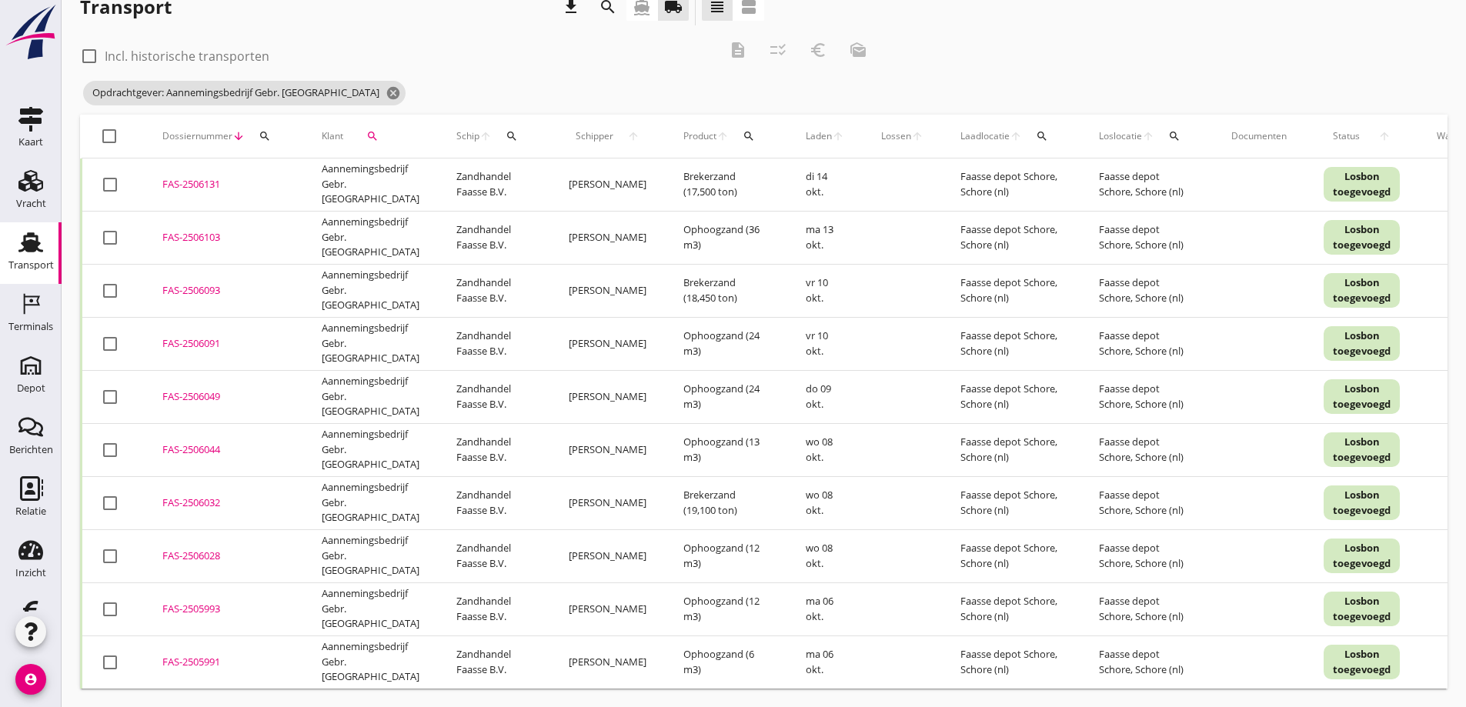
click at [112, 442] on div at bounding box center [110, 450] width 26 height 26
checkbox input "true"
click at [820, 41] on icon "euro_symbol" at bounding box center [818, 50] width 18 height 18
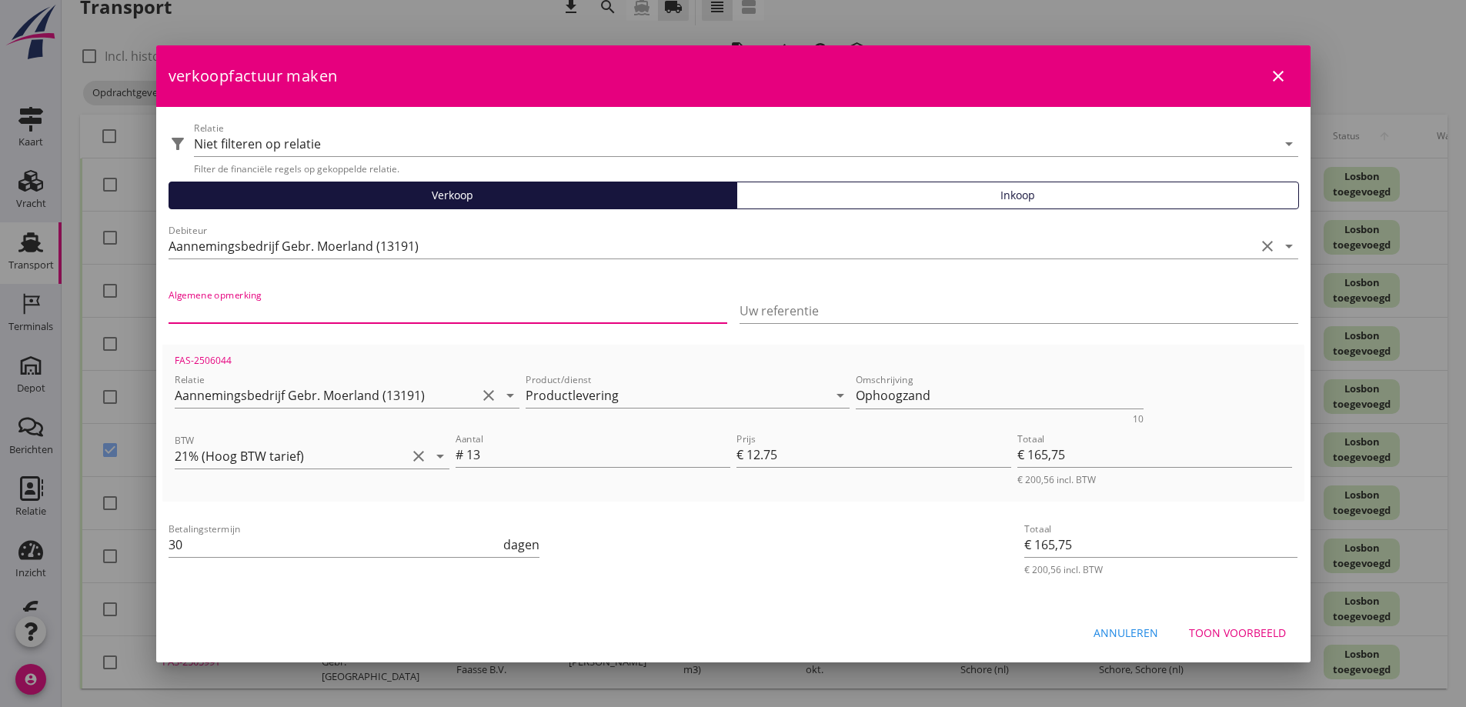
click at [282, 299] on input "Algemene opmerking" at bounding box center [448, 311] width 559 height 25
type input "Sint Annaland"
click at [1221, 634] on div "Toon voorbeeld" at bounding box center [1237, 633] width 97 height 16
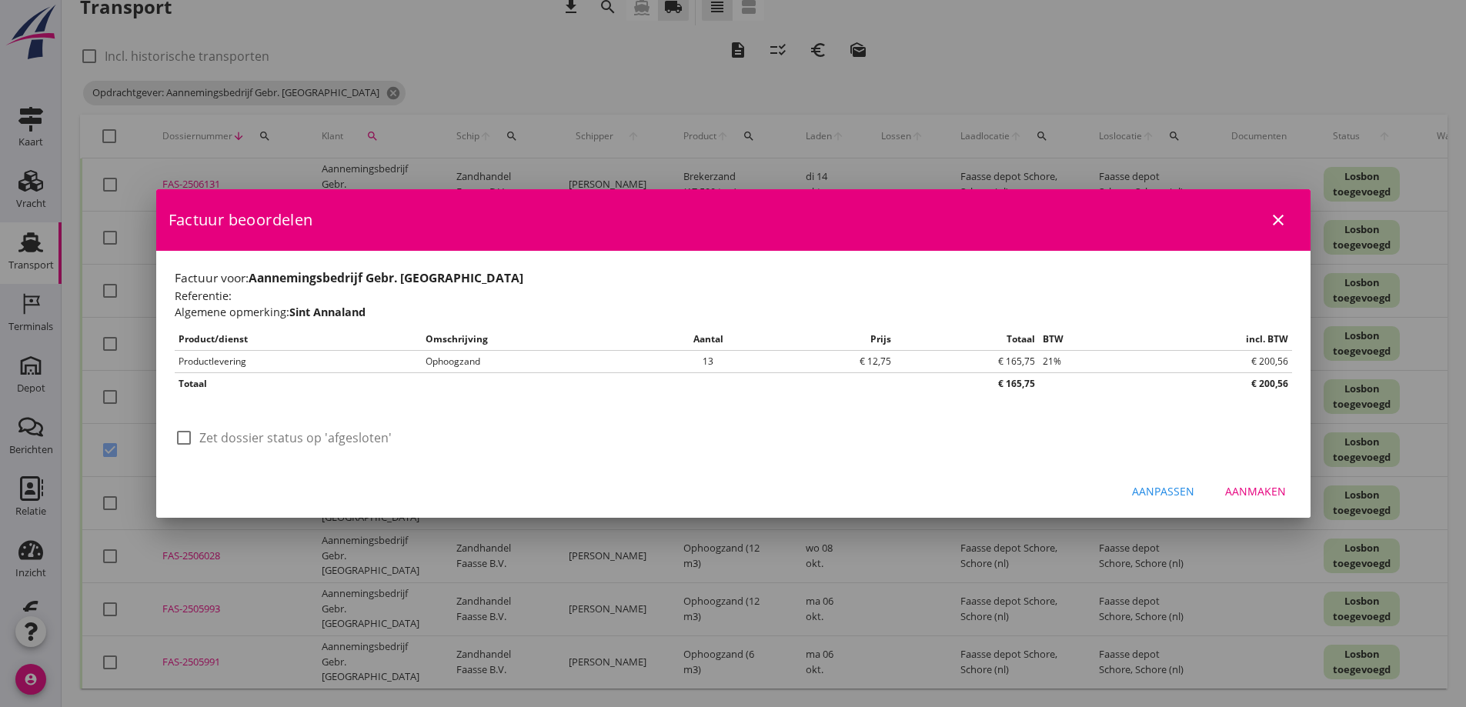
drag, startPoint x: 186, startPoint y: 439, endPoint x: 266, endPoint y: 466, distance: 84.2
click at [186, 440] on div at bounding box center [184, 438] width 26 height 26
checkbox input "true"
click at [1241, 489] on div "Aanmaken" at bounding box center [1255, 491] width 61 height 16
checkbox input "false"
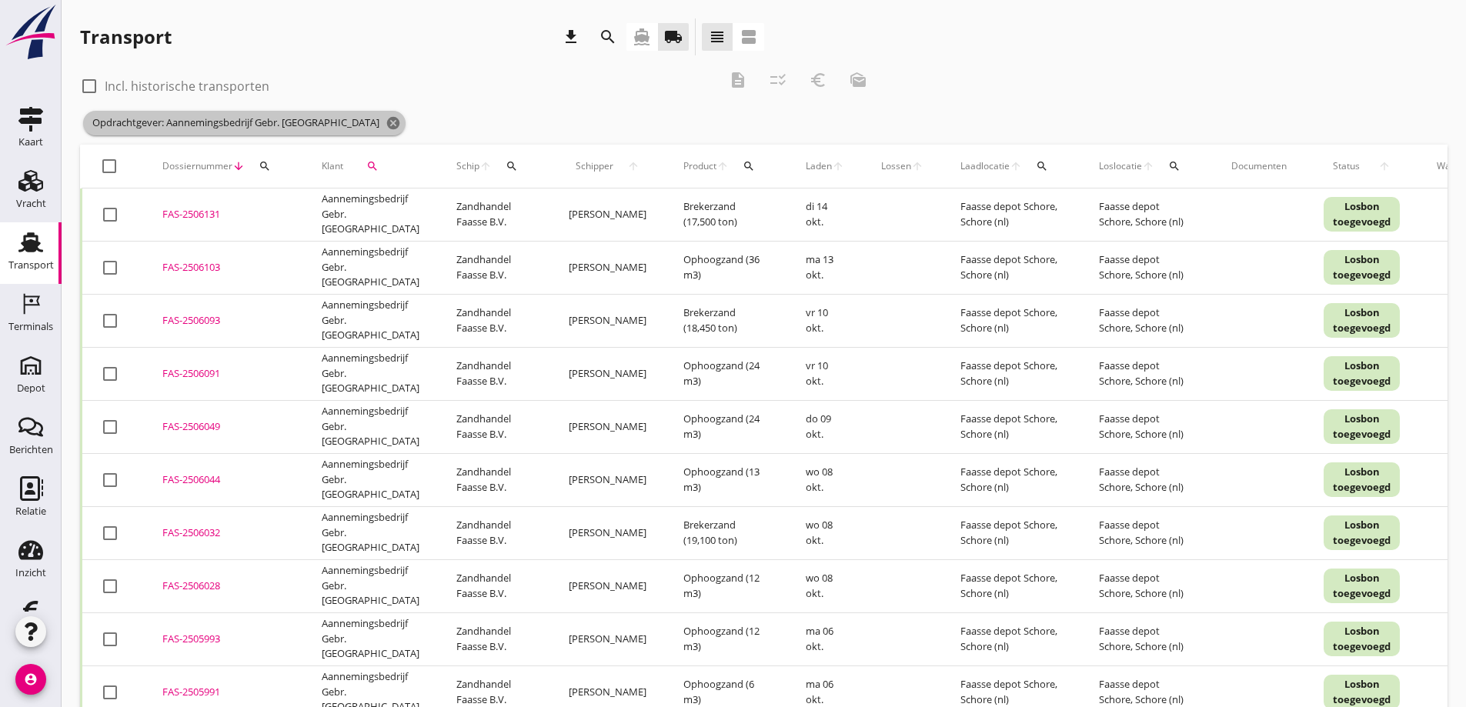
click at [386, 121] on icon "cancel" at bounding box center [393, 122] width 15 height 15
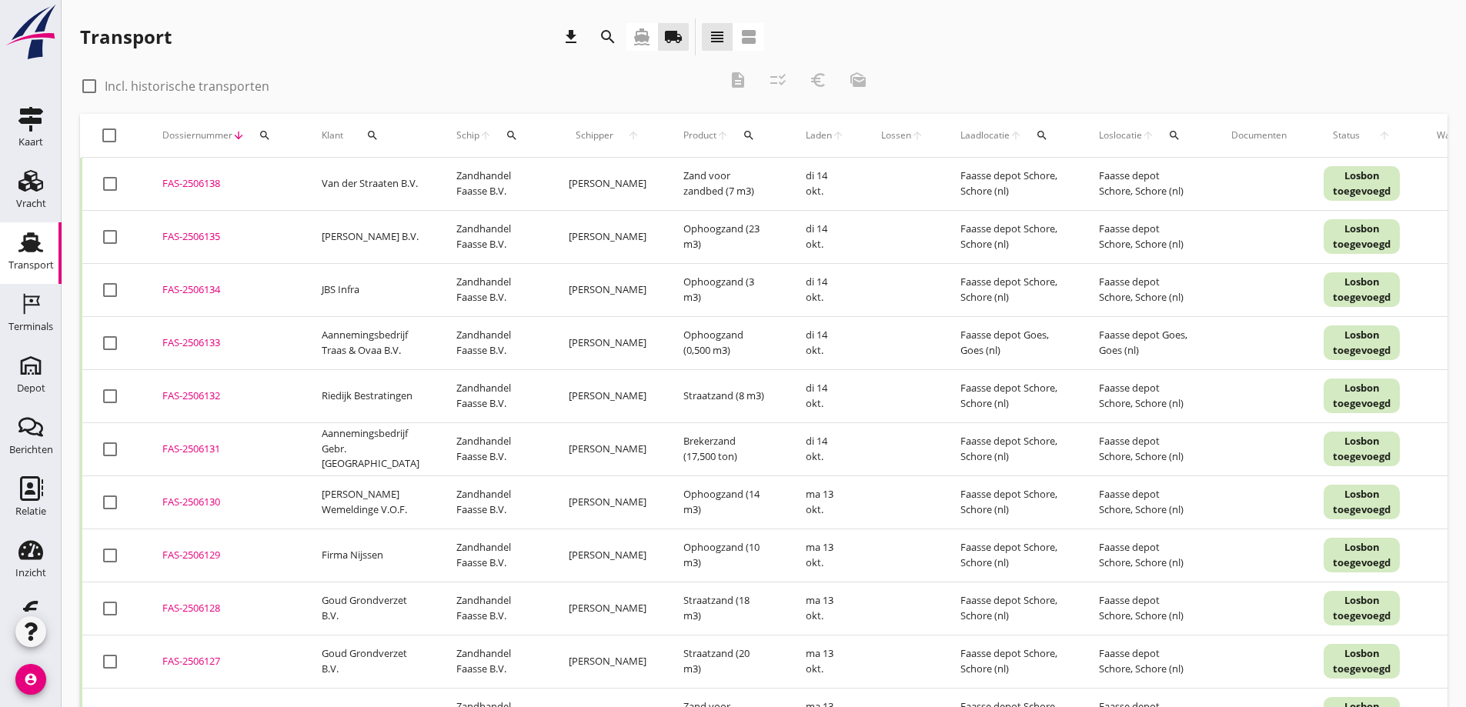
click at [370, 131] on icon "search" at bounding box center [372, 135] width 12 height 12
click at [384, 177] on input "Zoeken op opdrachtgever..." at bounding box center [436, 180] width 160 height 25
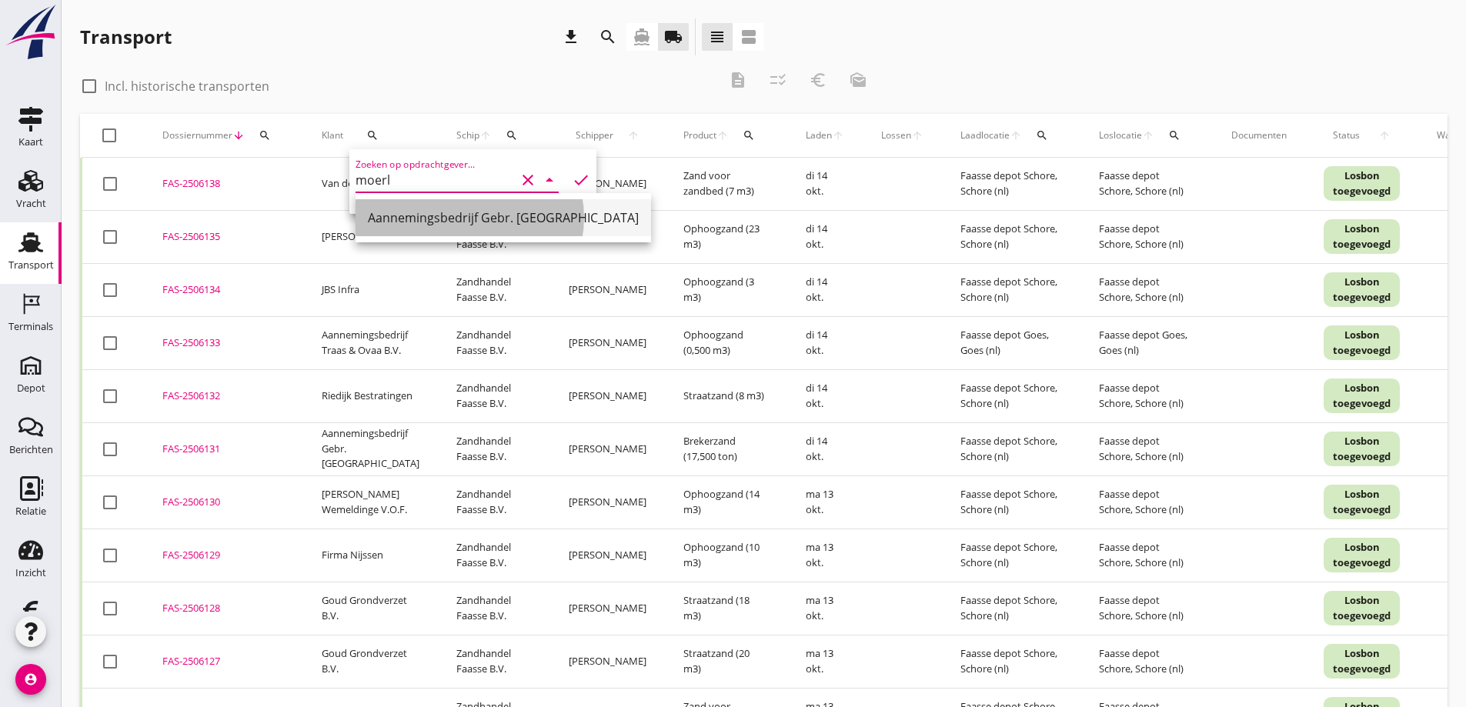
click at [430, 215] on div "Aannemingsbedrijf Gebr. [GEOGRAPHIC_DATA]" at bounding box center [503, 218] width 271 height 18
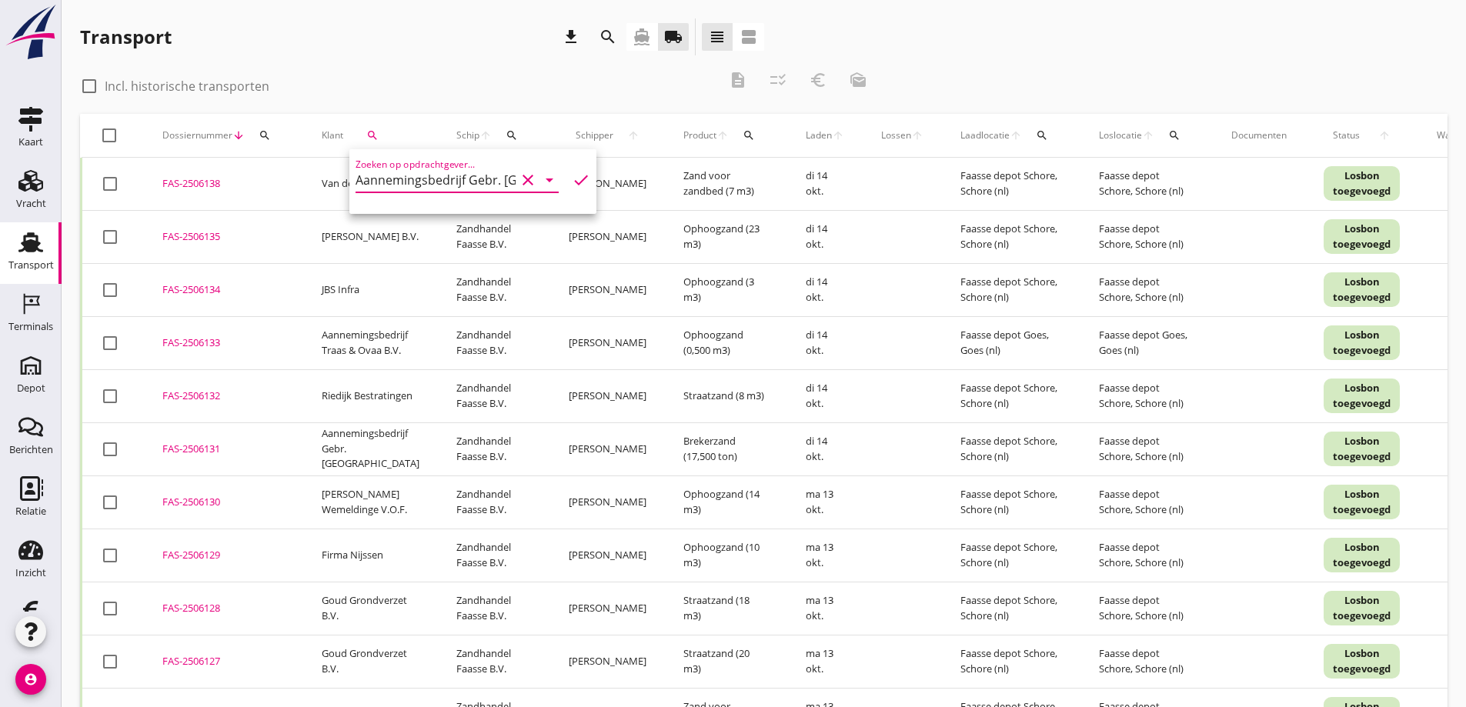
type input "Aannemingsbedrijf Gebr. [GEOGRAPHIC_DATA]"
click at [572, 180] on icon "check" at bounding box center [581, 180] width 18 height 18
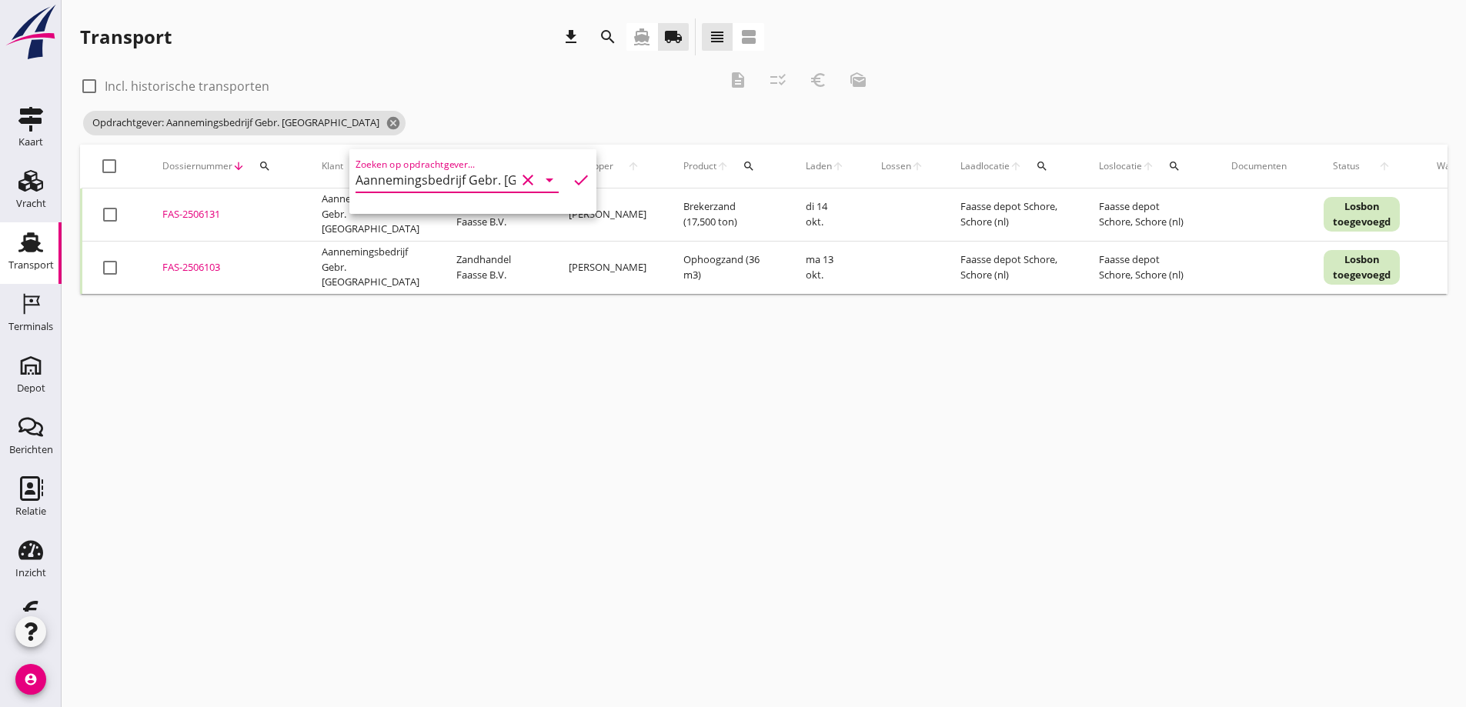
click at [293, 442] on div "cancel You are impersonating another user. Transport download search directions…" at bounding box center [764, 353] width 1404 height 707
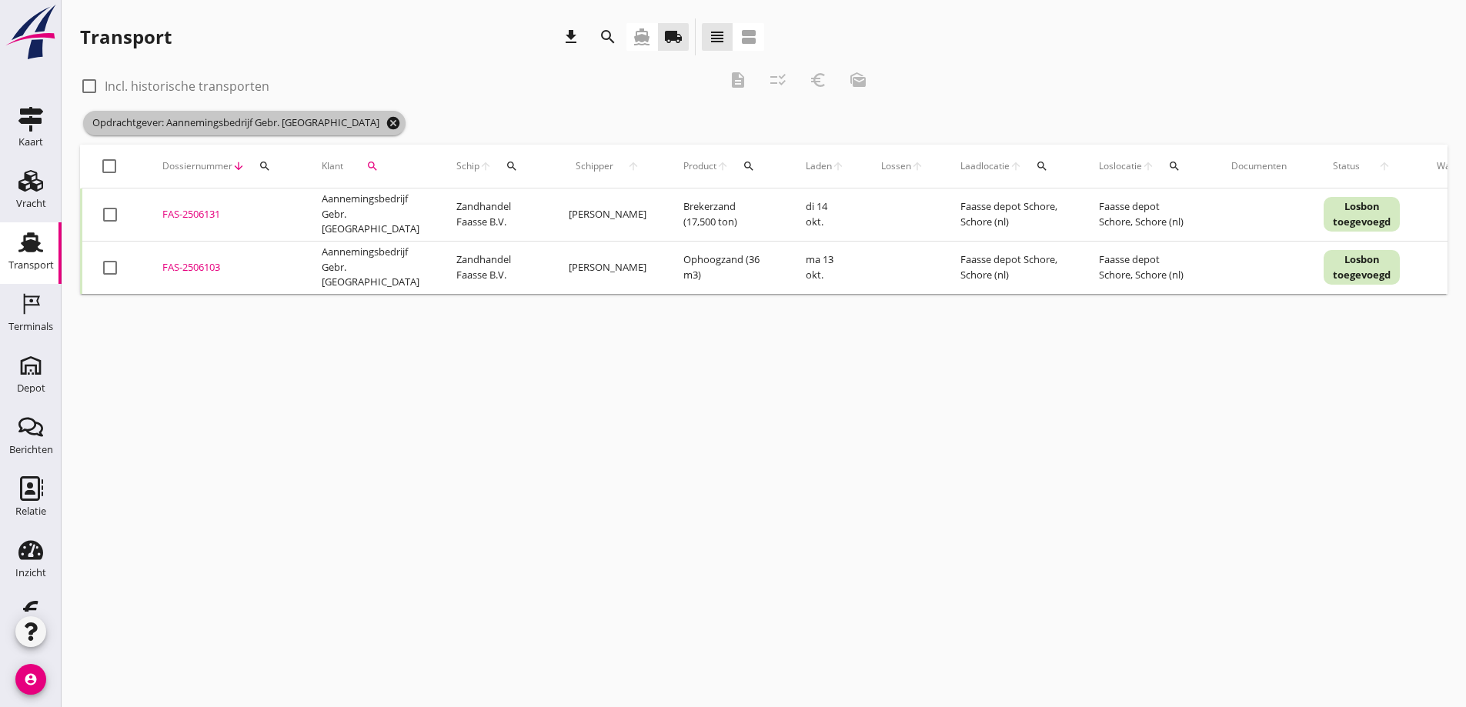
click at [386, 122] on icon "cancel" at bounding box center [393, 122] width 15 height 15
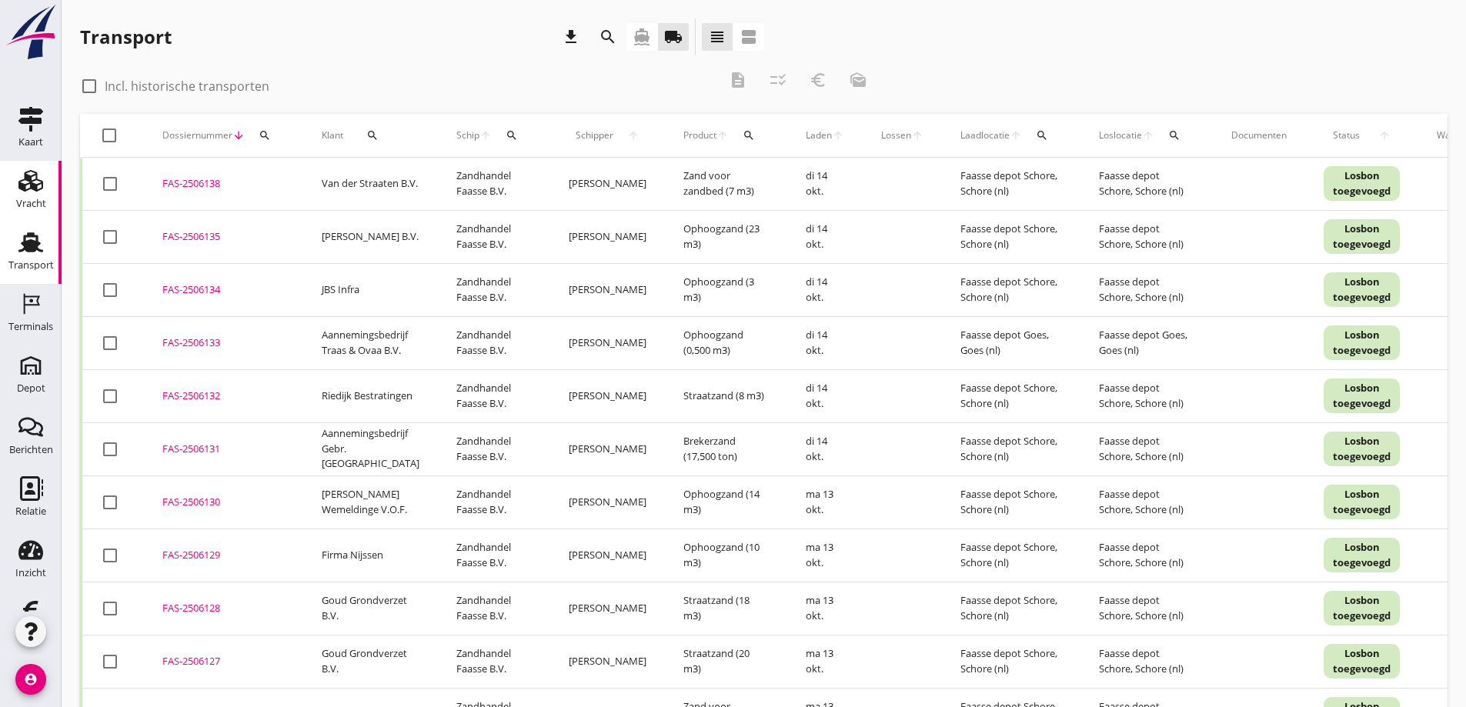
click at [33, 182] on icon "Vracht" at bounding box center [30, 181] width 25 height 25
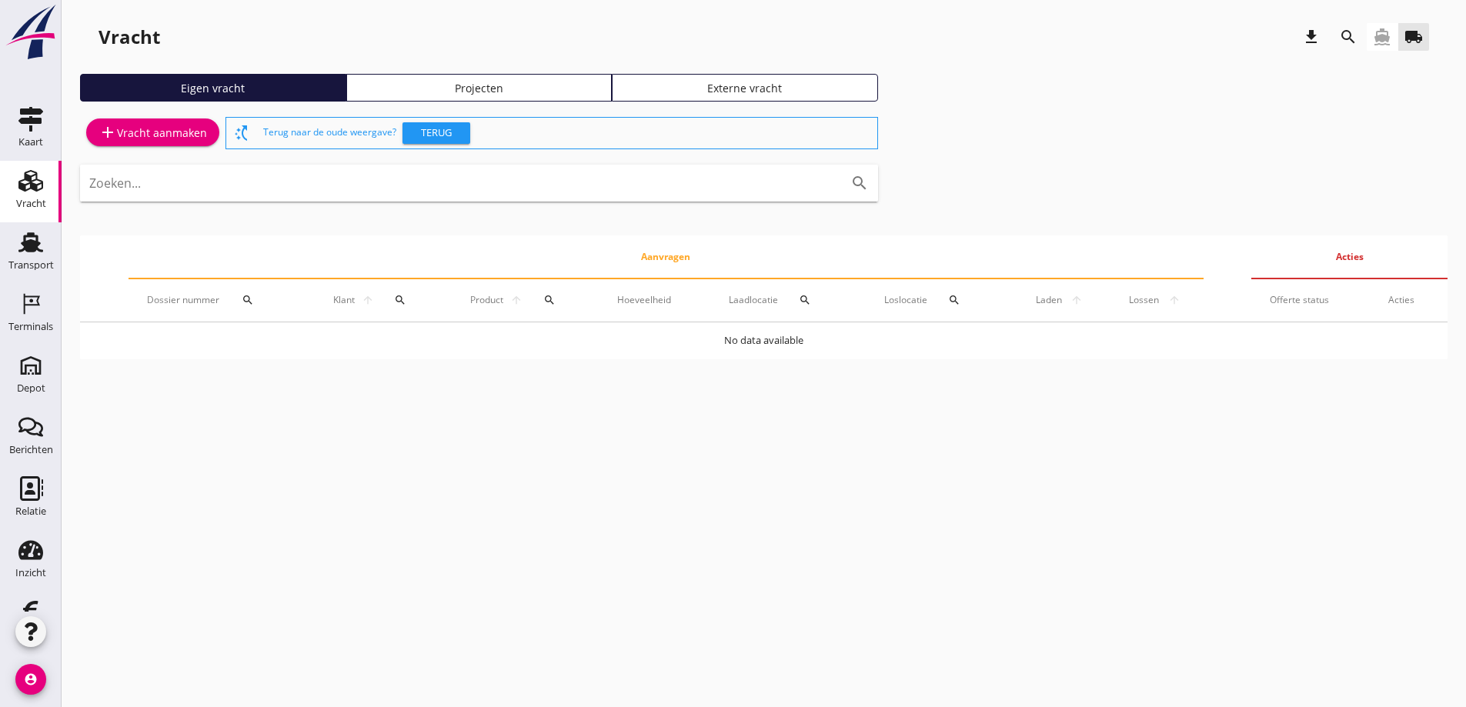
click at [466, 82] on div "Projecten" at bounding box center [479, 88] width 252 height 16
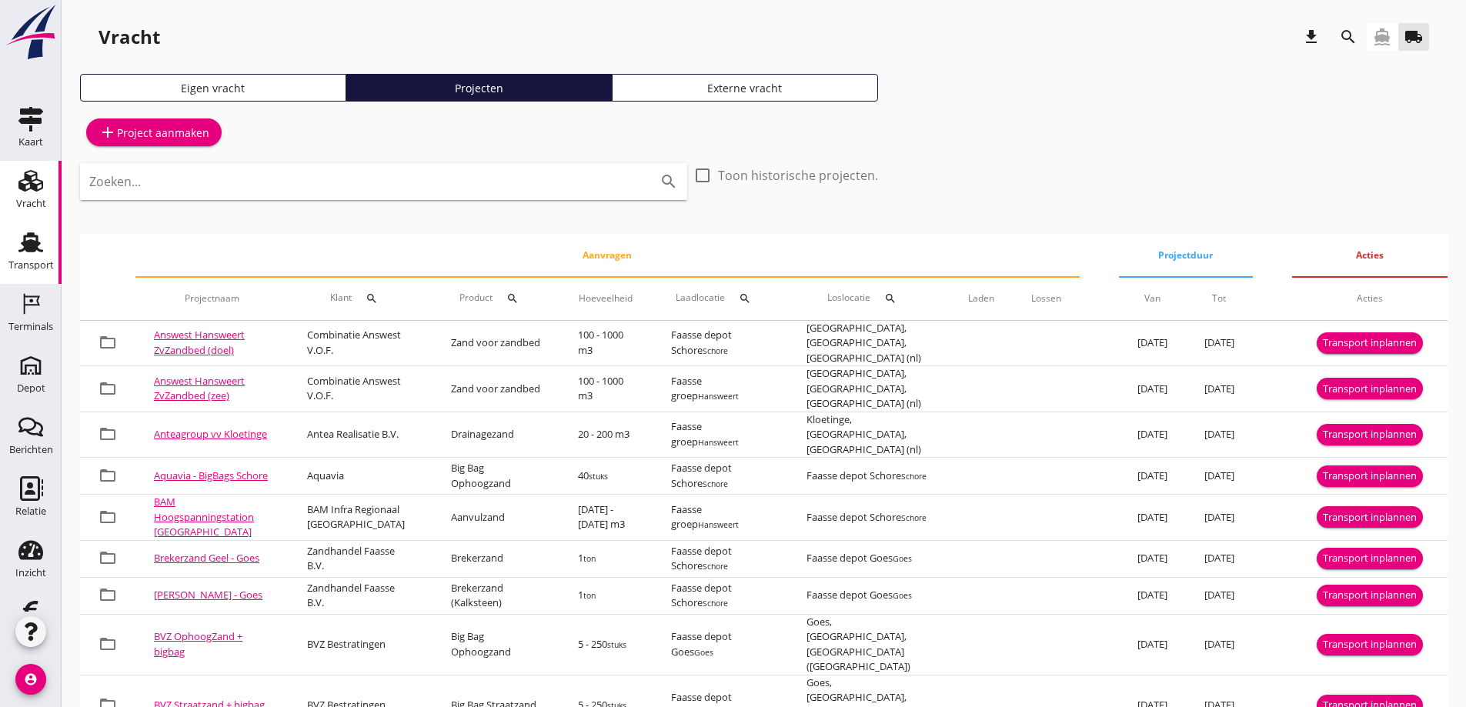
click at [30, 236] on use at bounding box center [30, 242] width 25 height 20
